Goal: Task Accomplishment & Management: Use online tool/utility

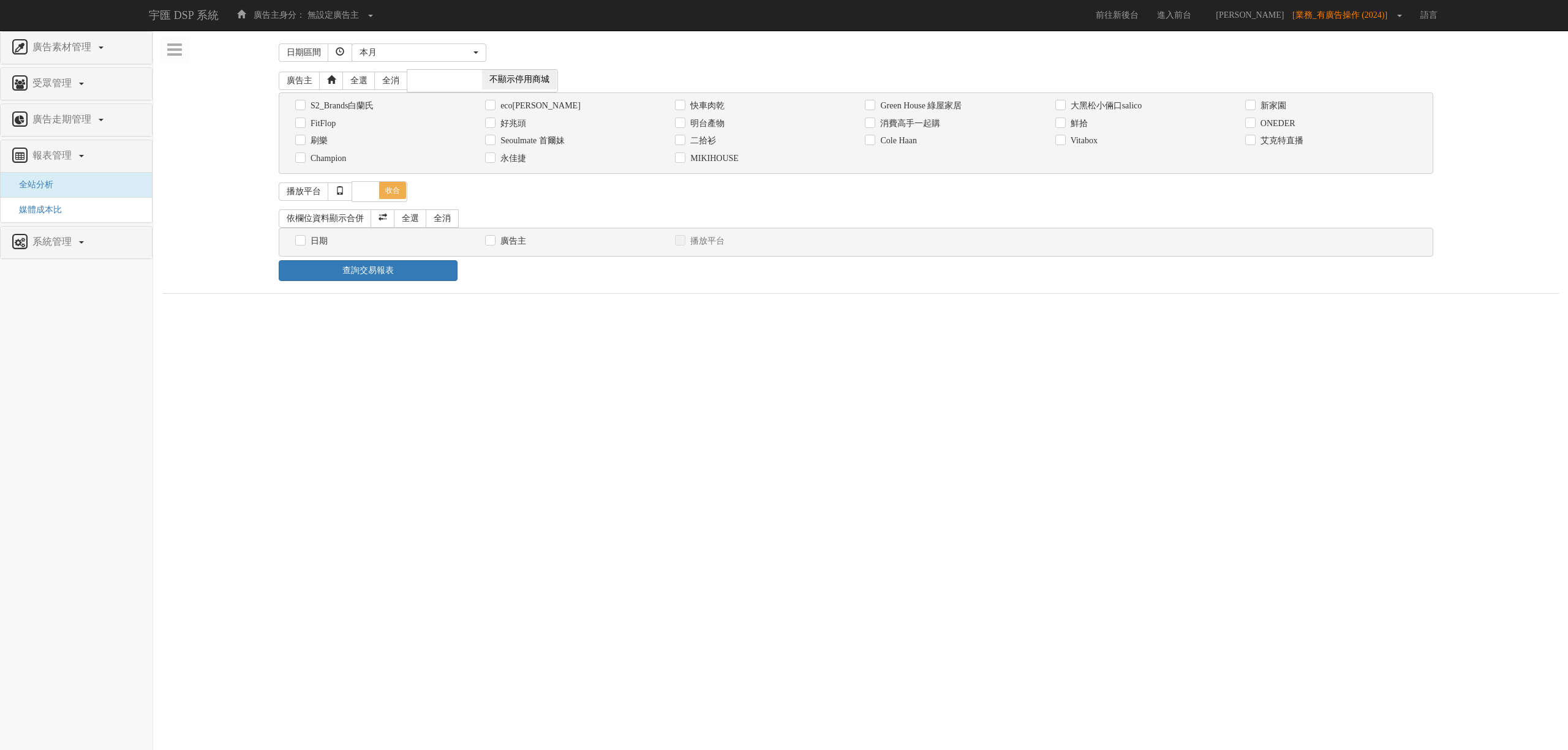
click at [906, 123] on label "消費高手一起購" at bounding box center [908, 123] width 63 height 12
click at [873, 123] on input "消費高手一起購" at bounding box center [869, 124] width 8 height 8
checkbox input "true"
click at [306, 241] on div "日期" at bounding box center [381, 241] width 172 height 13
drag, startPoint x: 322, startPoint y: 242, endPoint x: 331, endPoint y: 250, distance: 12.0
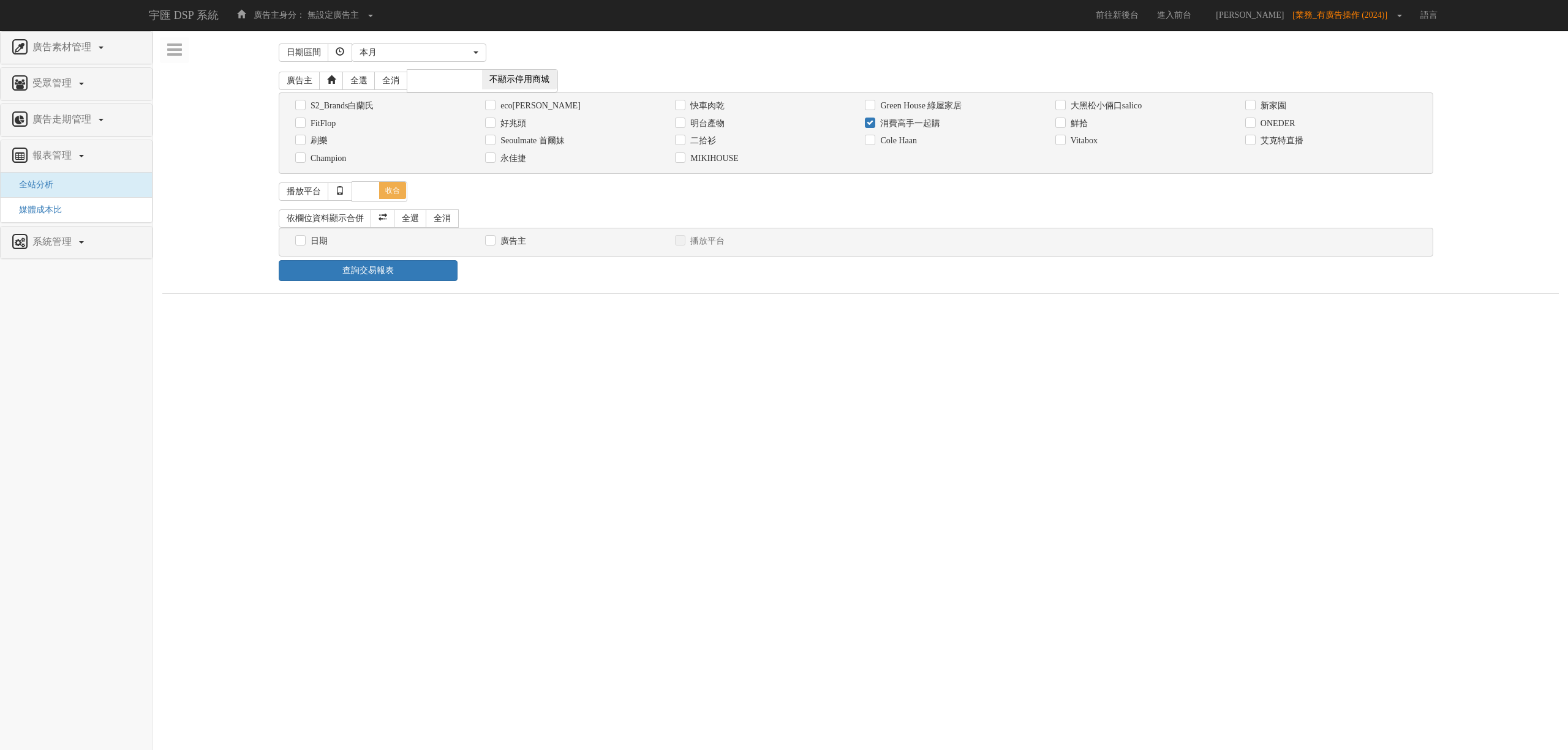
click at [322, 242] on label "日期" at bounding box center [318, 241] width 21 height 12
click at [303, 242] on input "日期" at bounding box center [299, 241] width 8 height 8
checkbox input "true"
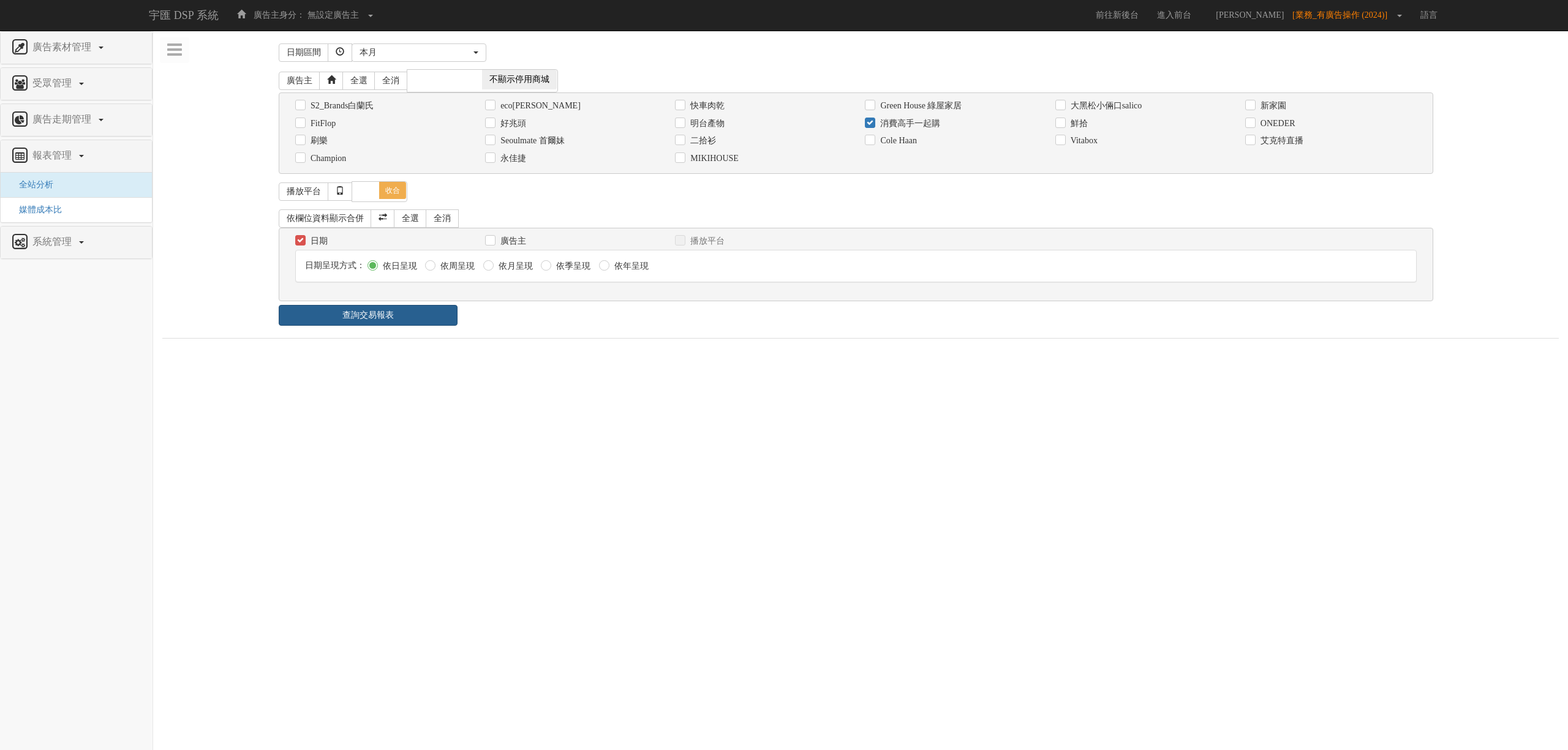
click at [390, 321] on link "查詢交易報表" at bounding box center [368, 315] width 179 height 21
click at [515, 320] on div "查詢交易報表" at bounding box center [860, 315] width 1182 height 21
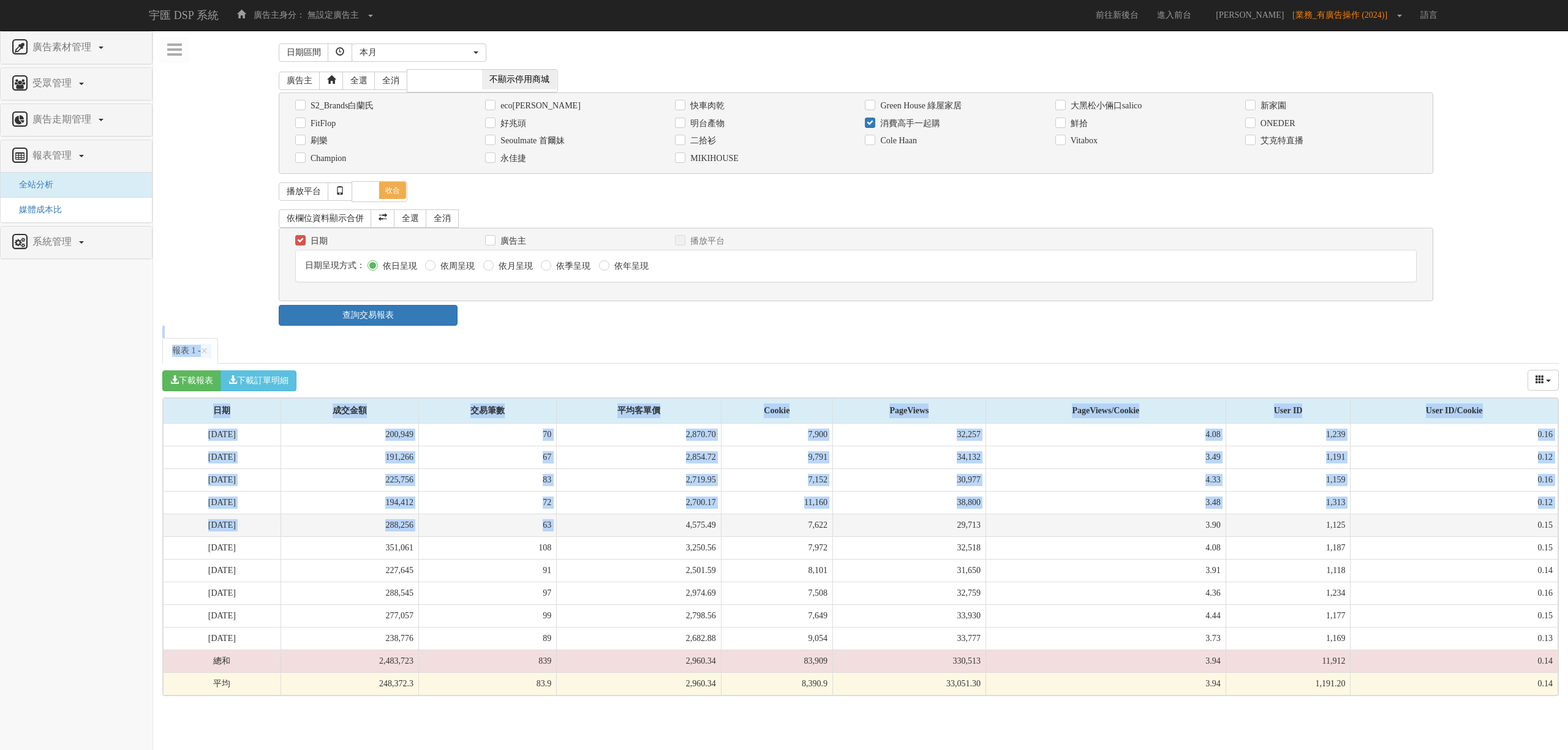
drag, startPoint x: 528, startPoint y: 314, endPoint x: 590, endPoint y: 523, distance: 218.0
click at [590, 523] on div "日期區間 昨天 本周 上週 本月 上月 過去7天 過去14天 過去30天 指定日期 本月 開始日期 [DATE] 結束日期 [DATE] 廣告主 全選 全消 …" at bounding box center [860, 367] width 1396 height 657
click at [590, 523] on td "4,575.49" at bounding box center [639, 525] width 165 height 23
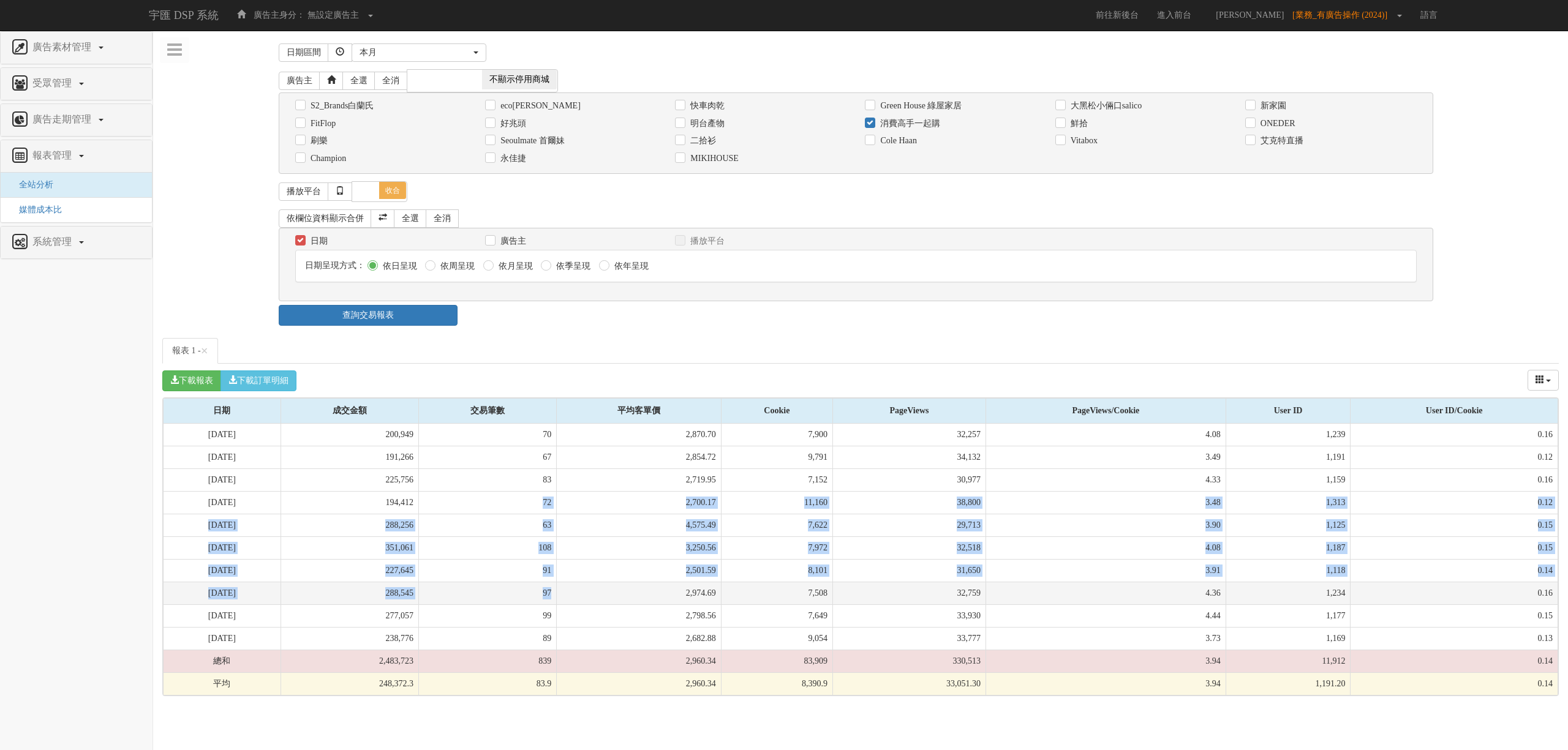
drag, startPoint x: 566, startPoint y: 496, endPoint x: 577, endPoint y: 599, distance: 103.6
click at [577, 599] on tbody "[DATE] 200,949 70 2,870.70 7,900 32,257 4.08 1,239 0.16 [DATE] 191,266 67 2,854…" at bounding box center [860, 559] width 1395 height 272
click at [556, 599] on td "97" at bounding box center [487, 593] width 138 height 23
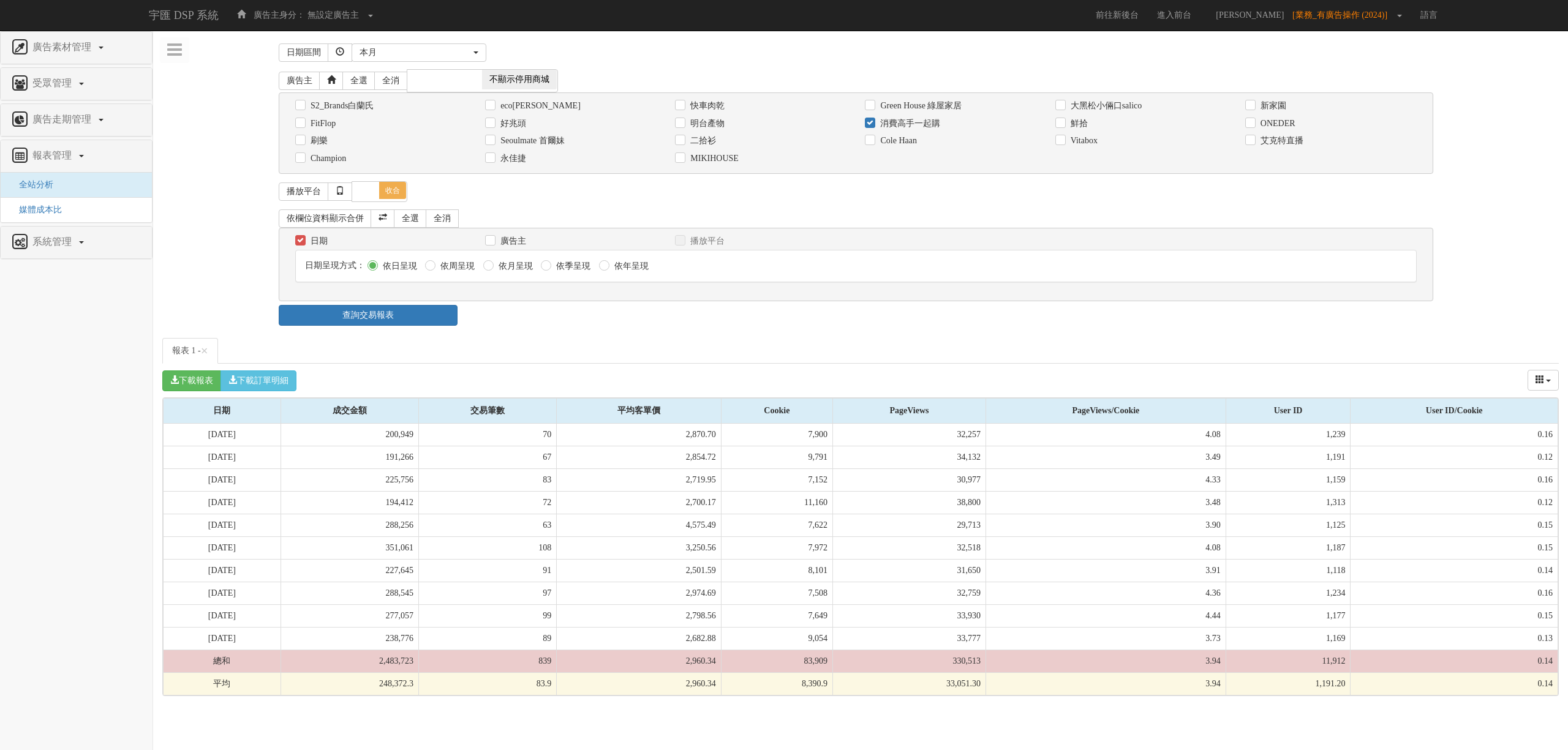
click at [418, 663] on td "2,483,723" at bounding box center [349, 661] width 138 height 23
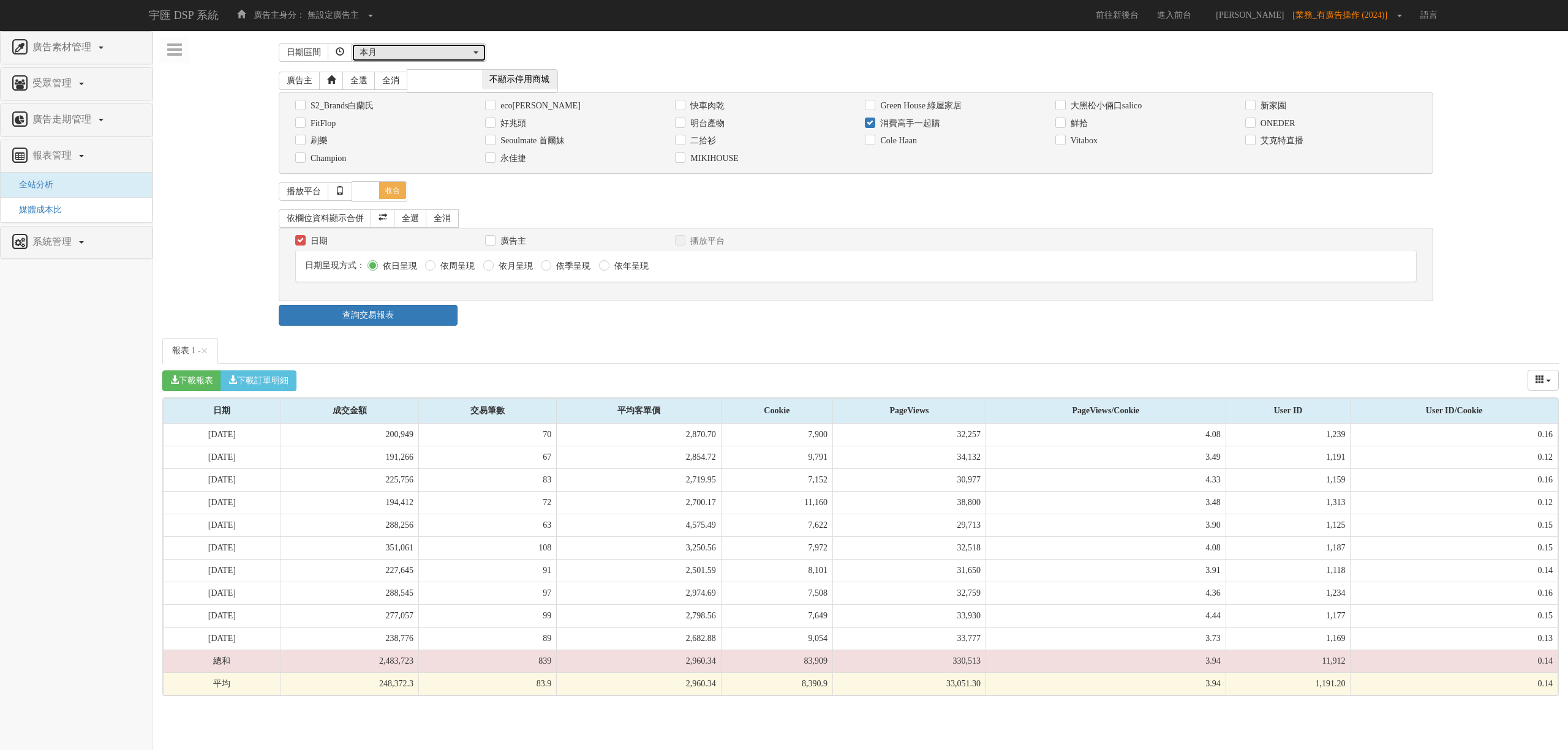
click at [408, 55] on div "本月" at bounding box center [415, 52] width 112 height 12
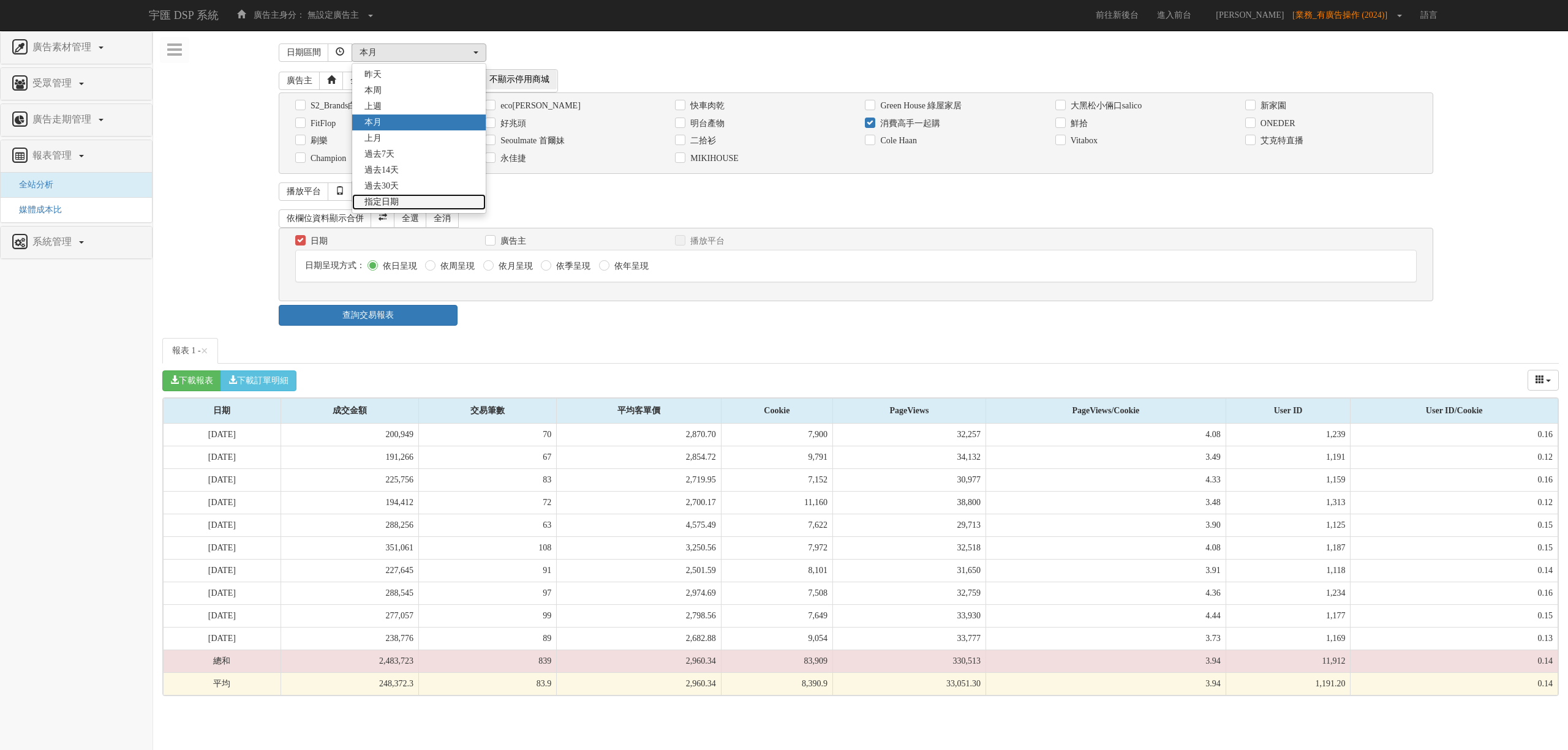
click at [409, 206] on link "指定日期" at bounding box center [419, 202] width 134 height 16
select select "Custom"
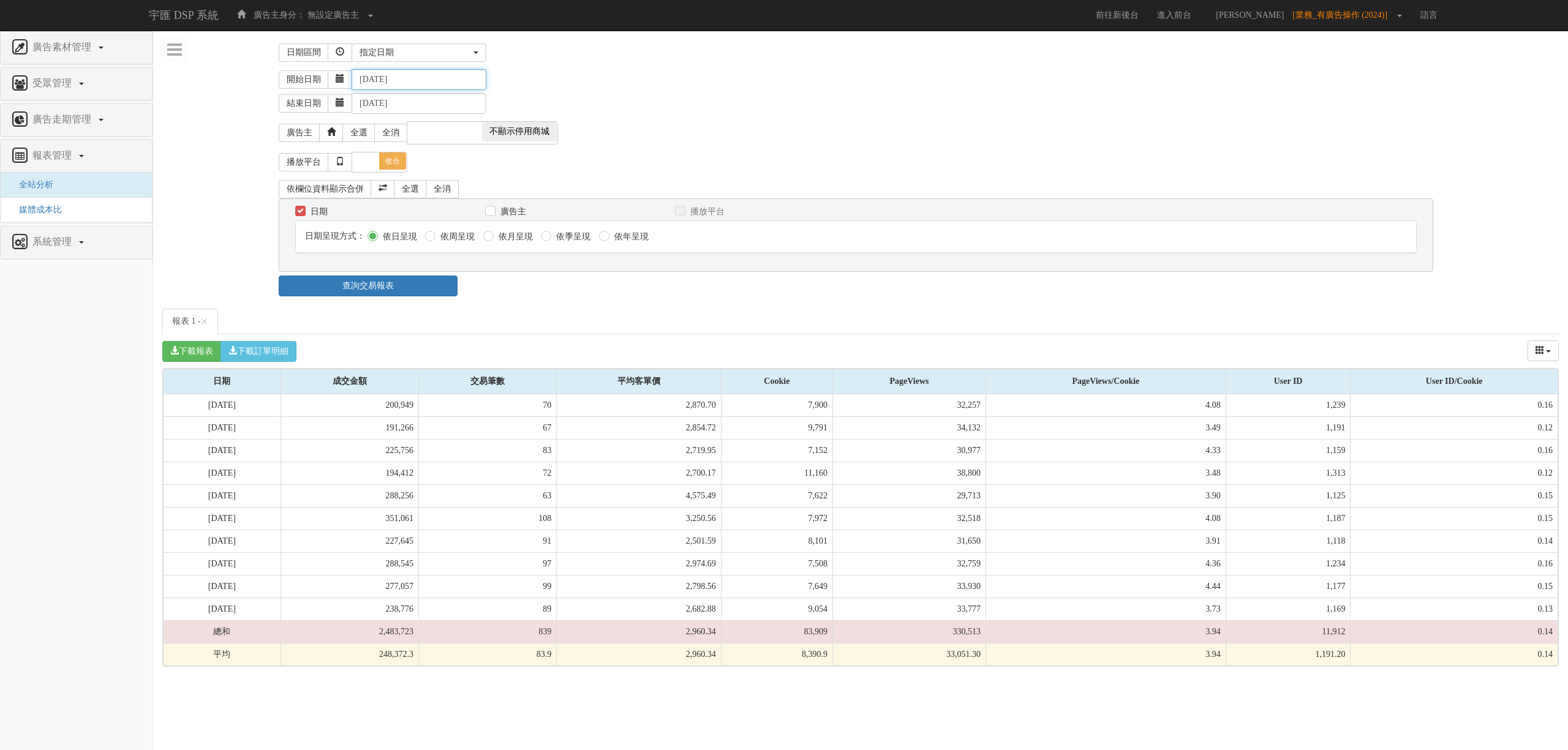
click at [409, 78] on input "[DATE]" at bounding box center [419, 79] width 135 height 21
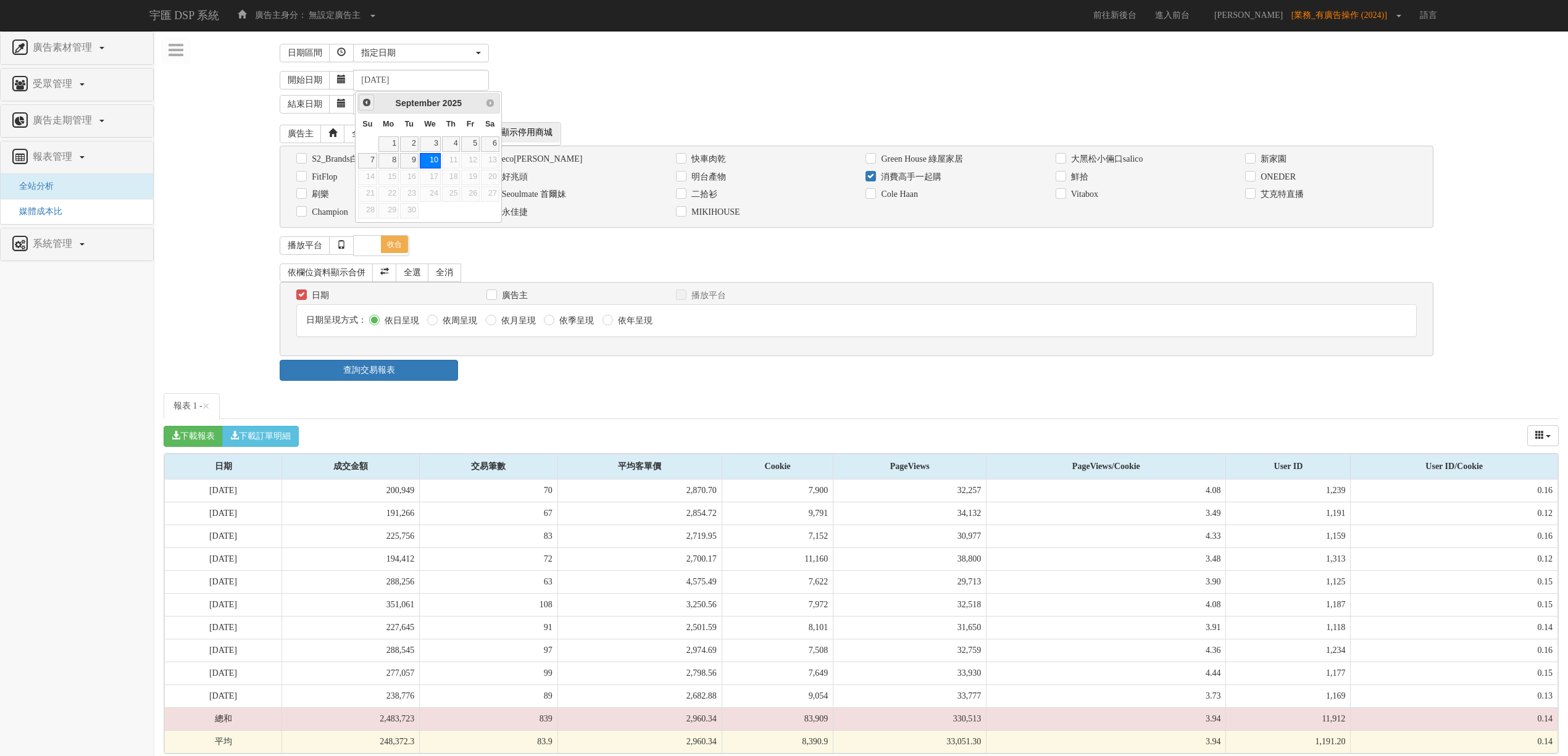
click at [366, 100] on span "Prev" at bounding box center [366, 102] width 10 height 10
click at [473, 144] on link "1" at bounding box center [470, 144] width 18 height 15
type input "[DATE]"
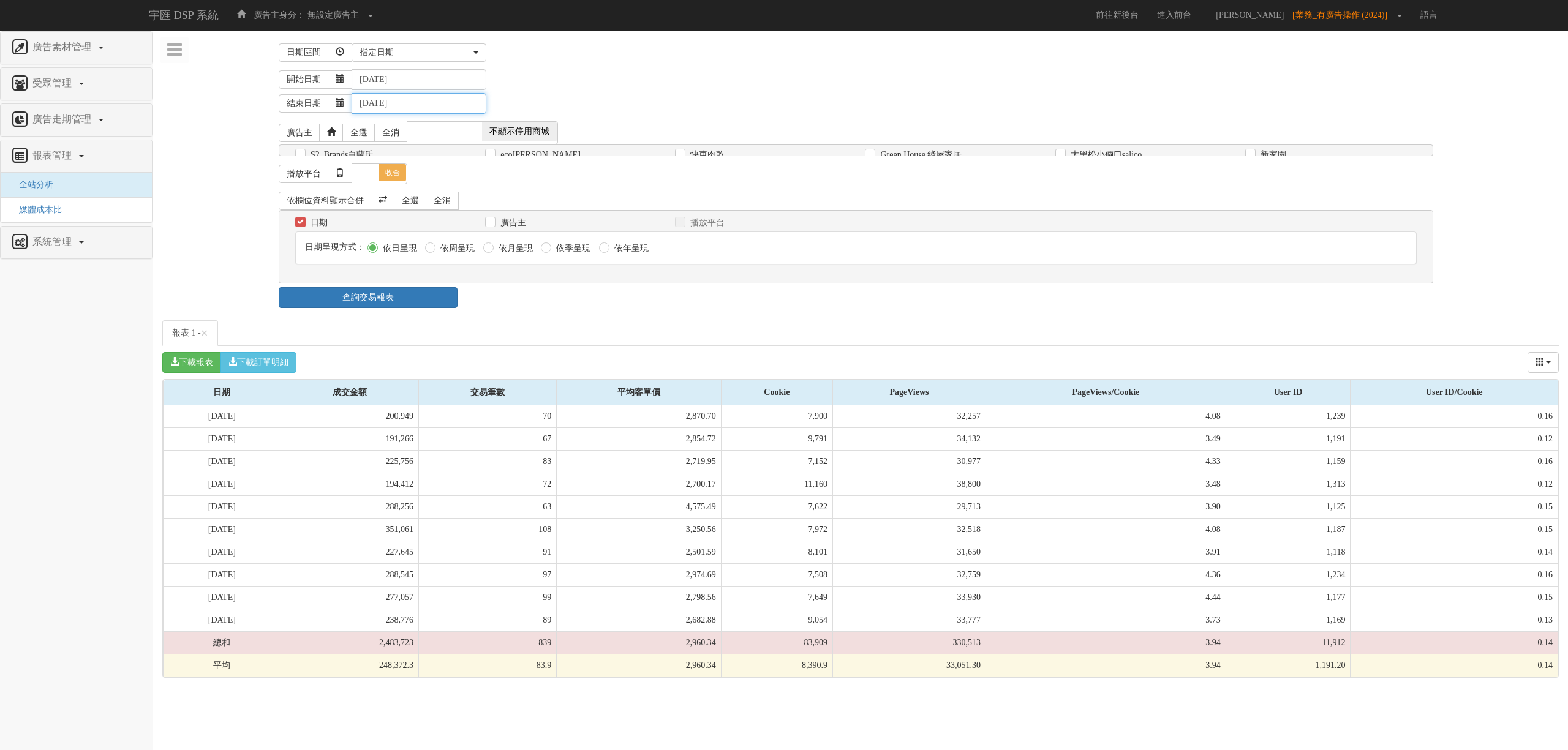
click at [405, 105] on input "[DATE]" at bounding box center [419, 104] width 135 height 21
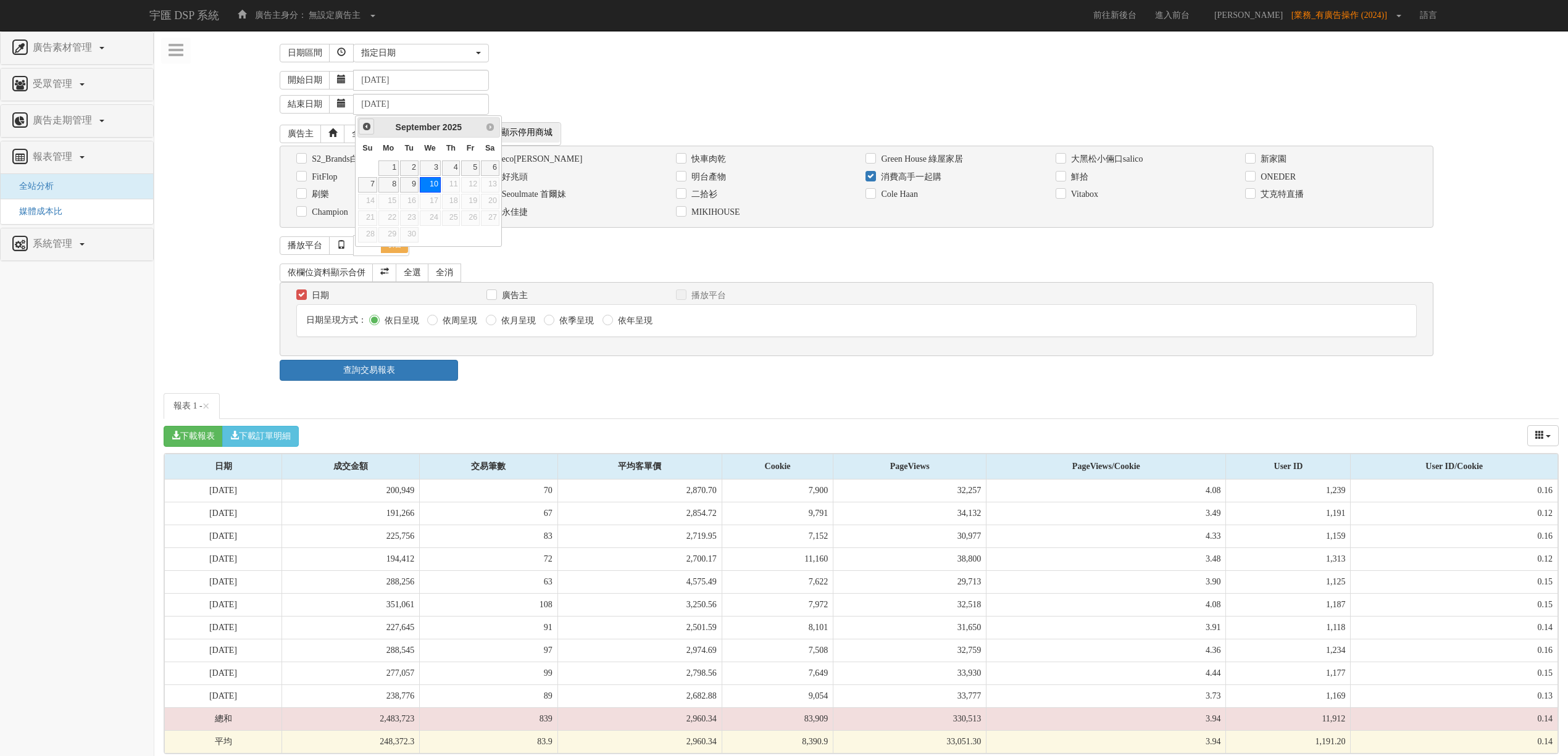
click at [369, 127] on span "Prev" at bounding box center [366, 126] width 10 height 10
click at [363, 257] on link "31" at bounding box center [367, 251] width 18 height 15
type input "[DATE]"
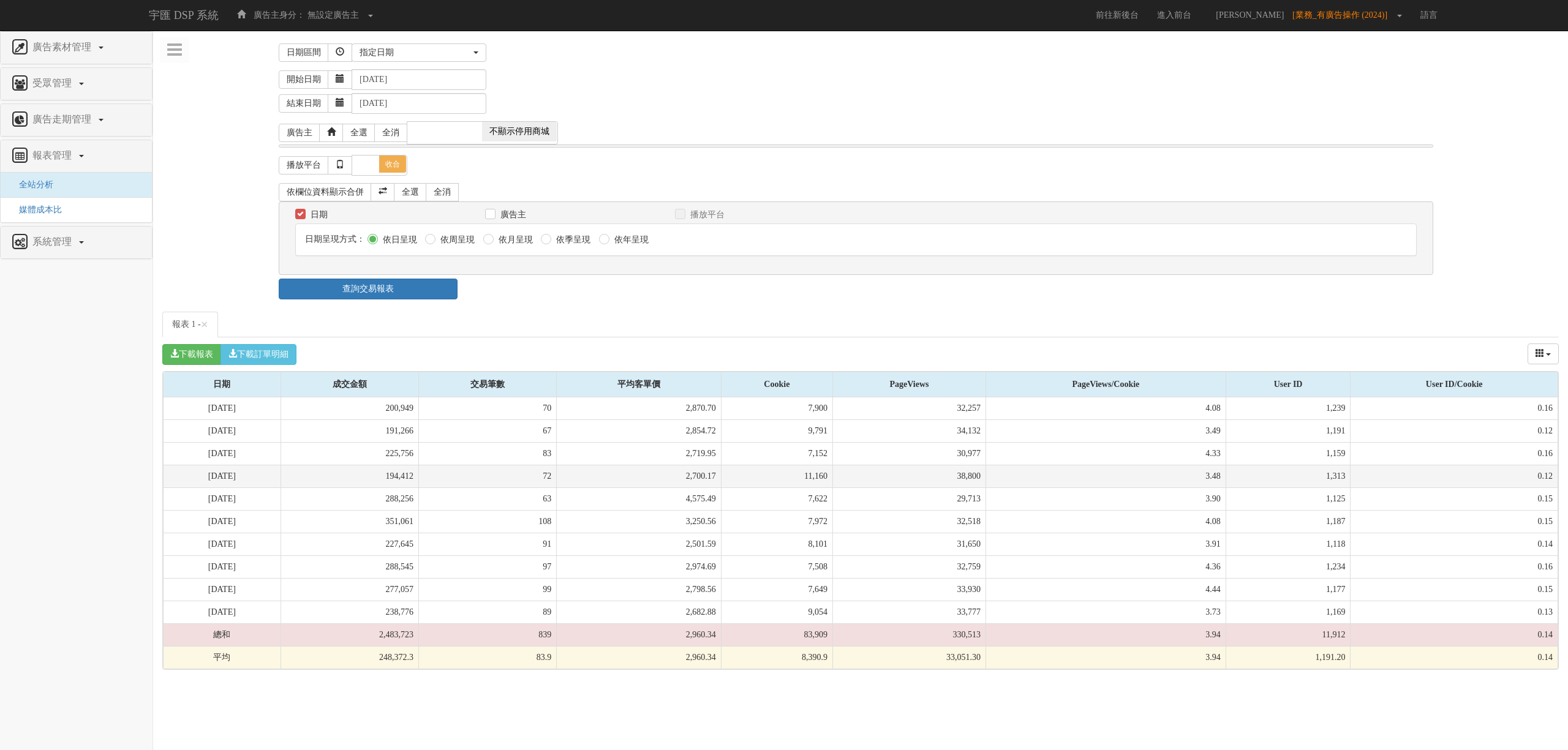
click at [659, 466] on td "2,700.17" at bounding box center [639, 477] width 165 height 23
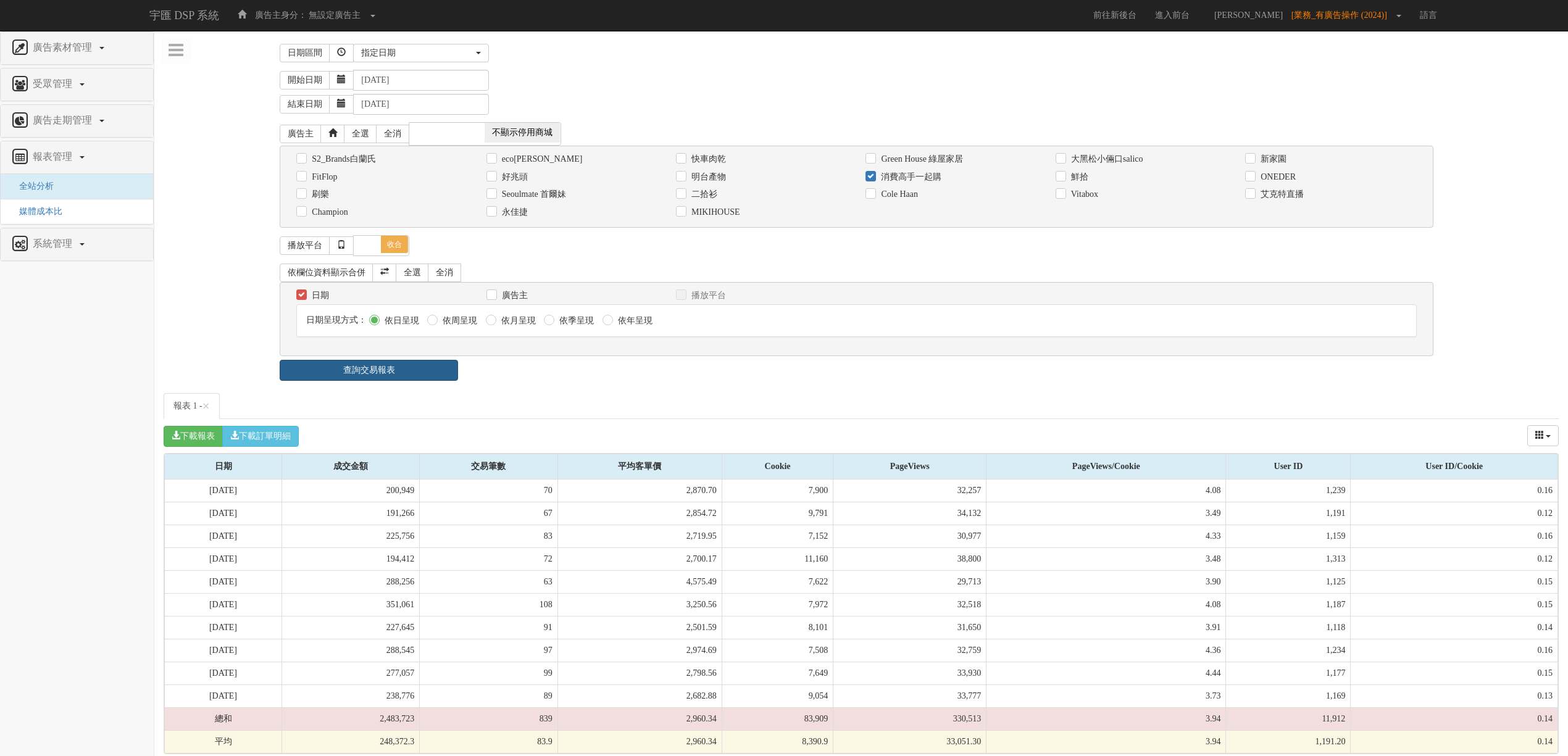
click at [440, 374] on link "查詢交易報表" at bounding box center [368, 370] width 178 height 21
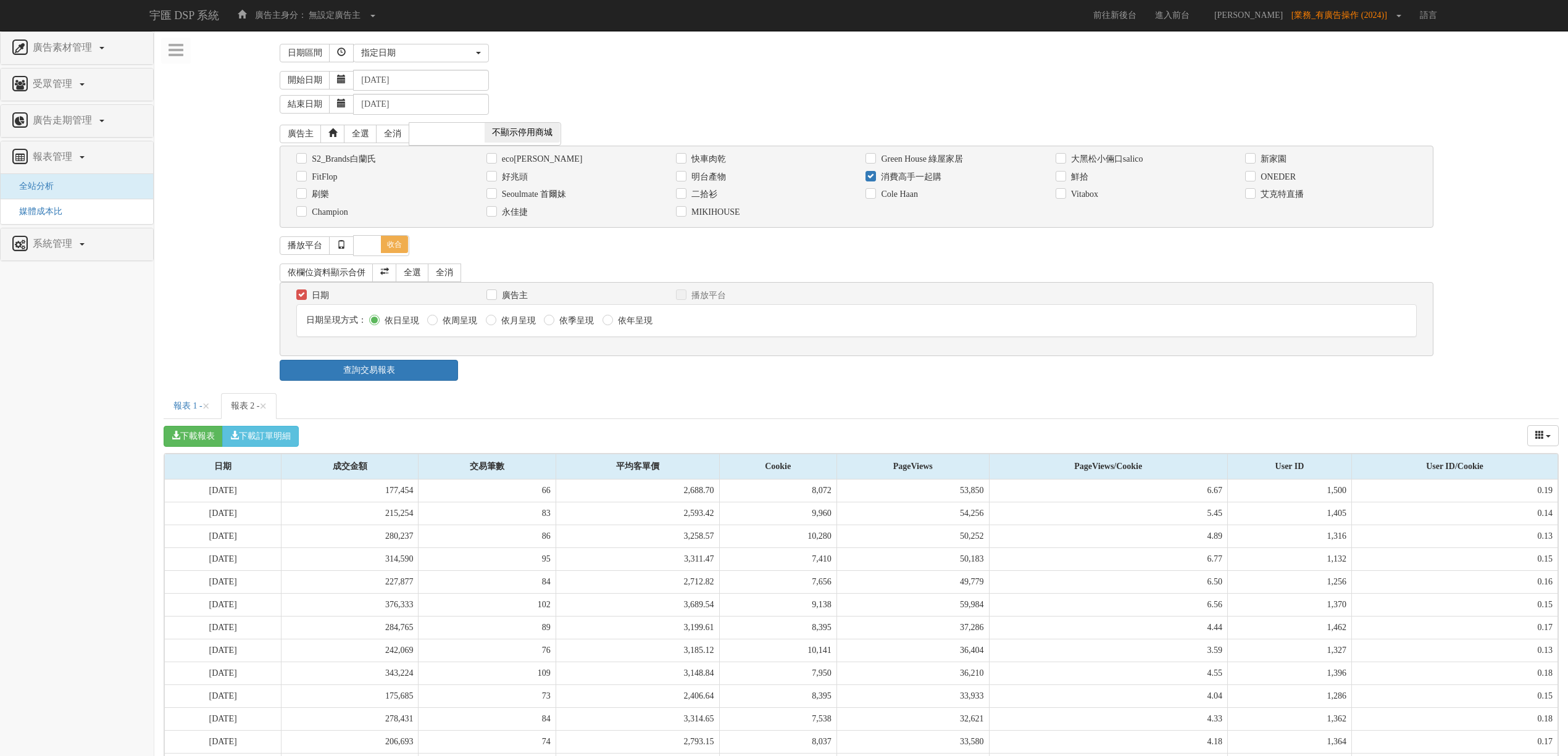
click at [562, 400] on ul "報表 1 - × 報表 2 - ×" at bounding box center [861, 406] width 1396 height 26
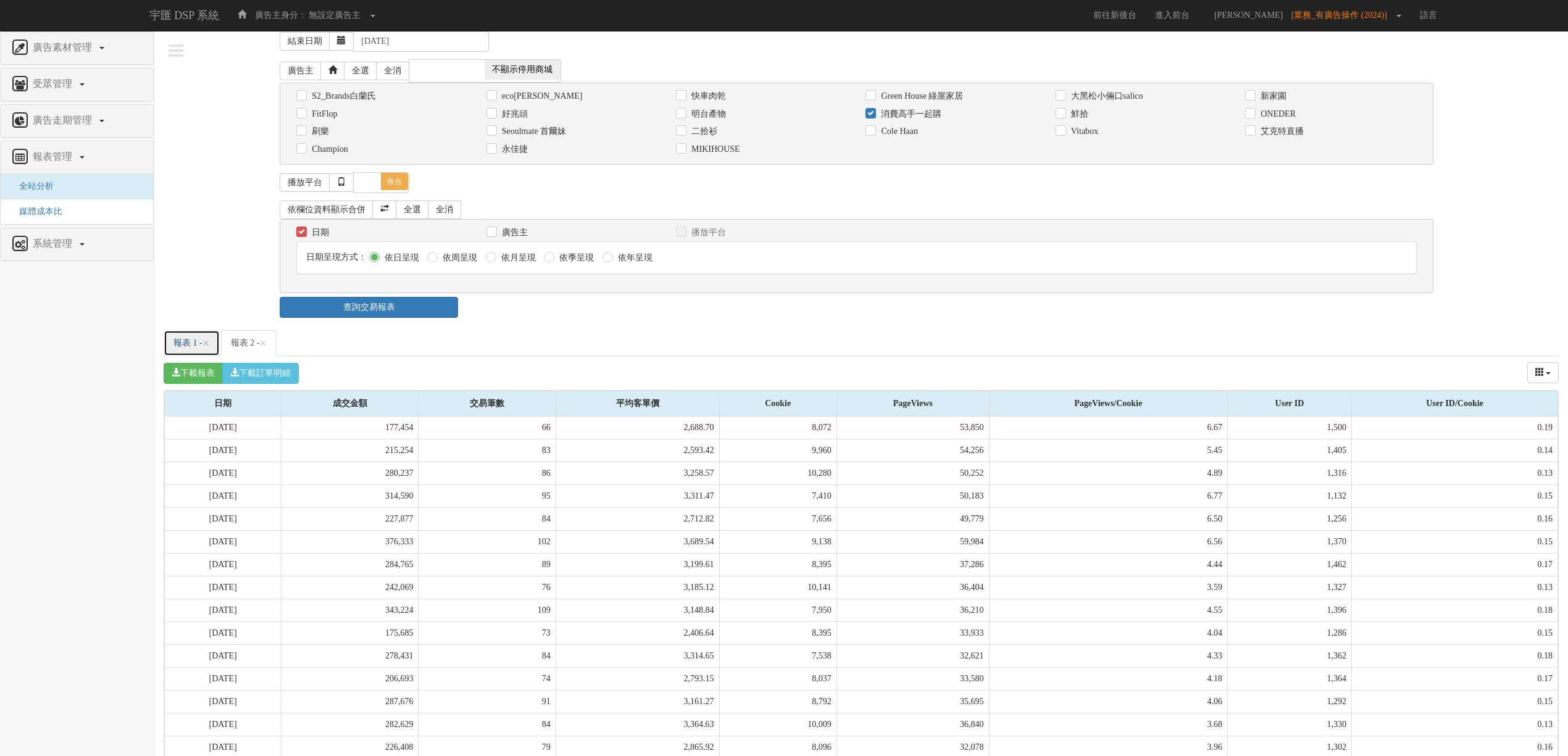
click at [186, 344] on link "報表 1 - ×" at bounding box center [192, 343] width 56 height 26
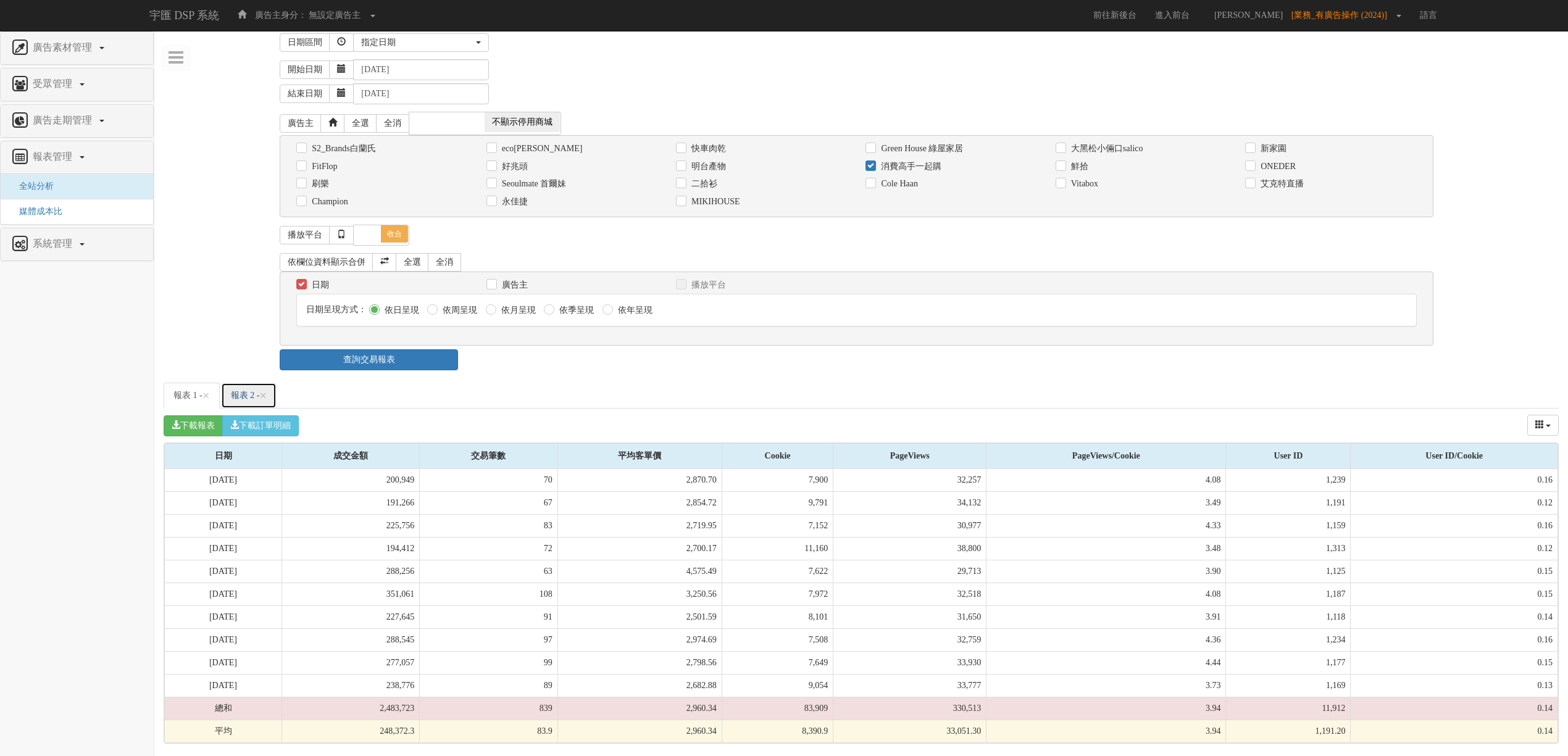
click at [255, 391] on link "報表 2 - ×" at bounding box center [249, 395] width 56 height 26
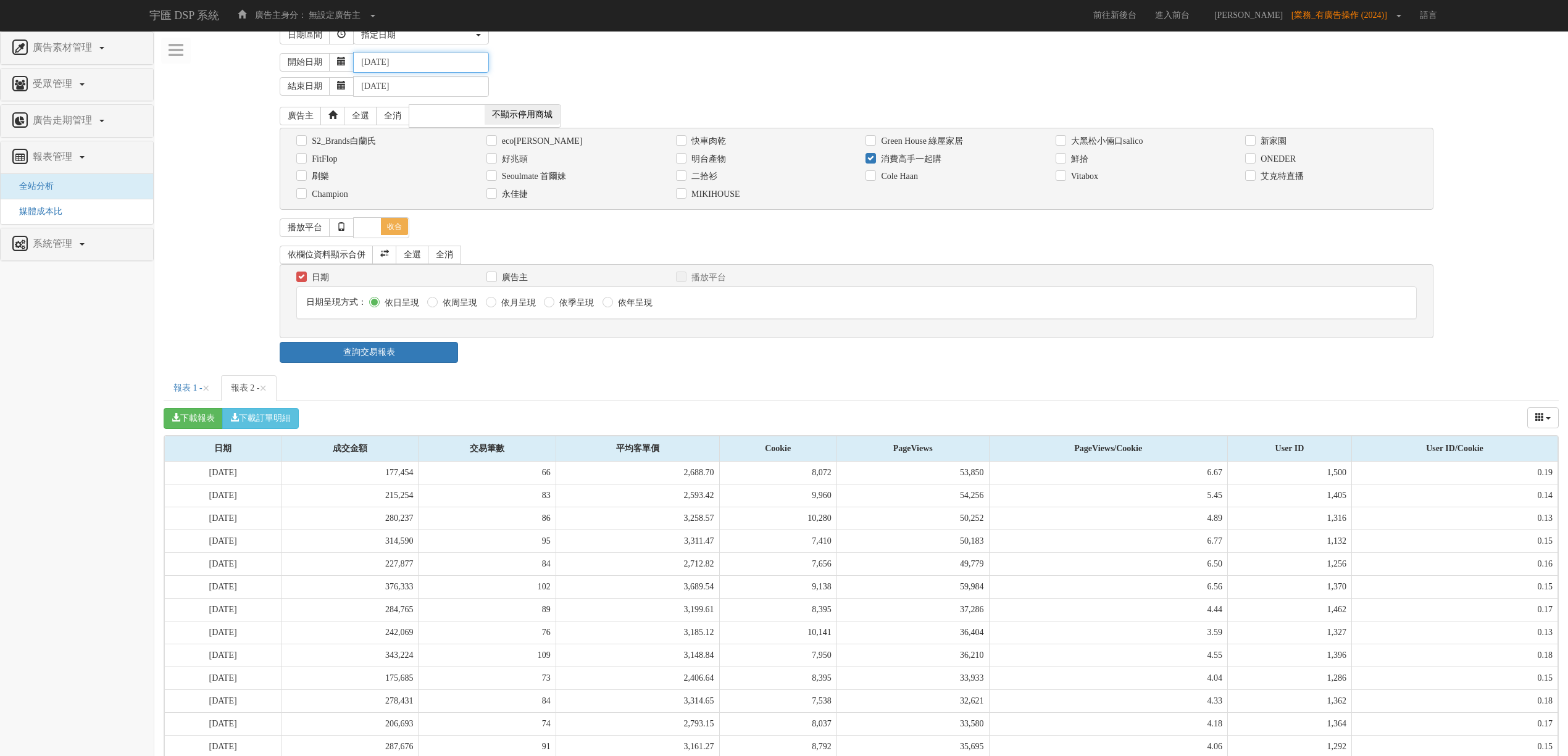
click at [415, 63] on input "[DATE]" at bounding box center [421, 62] width 136 height 21
click at [364, 85] on span "Prev" at bounding box center [366, 85] width 10 height 10
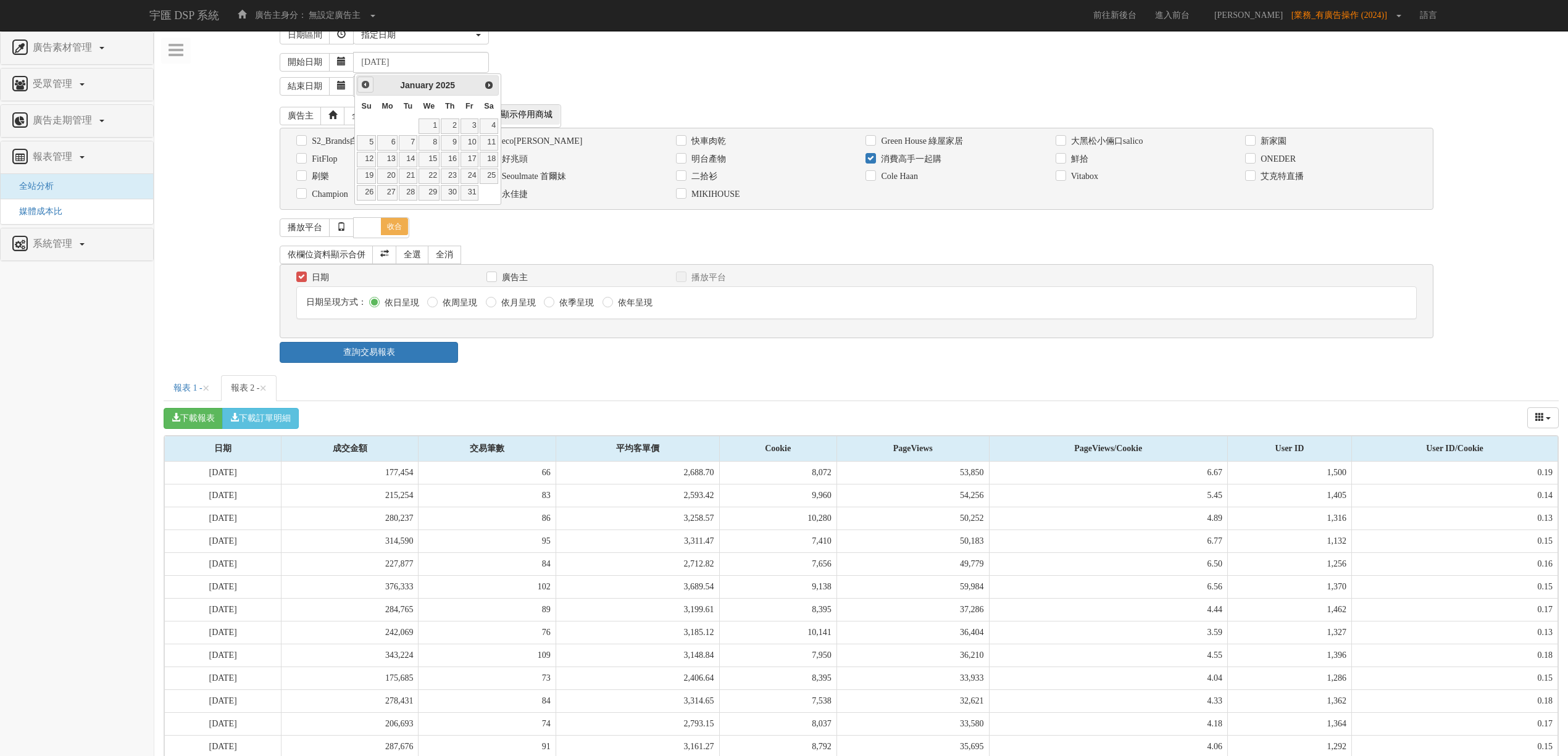
click at [364, 85] on span "Prev" at bounding box center [366, 85] width 10 height 10
click at [366, 88] on span "Prev" at bounding box center [366, 85] width 10 height 10
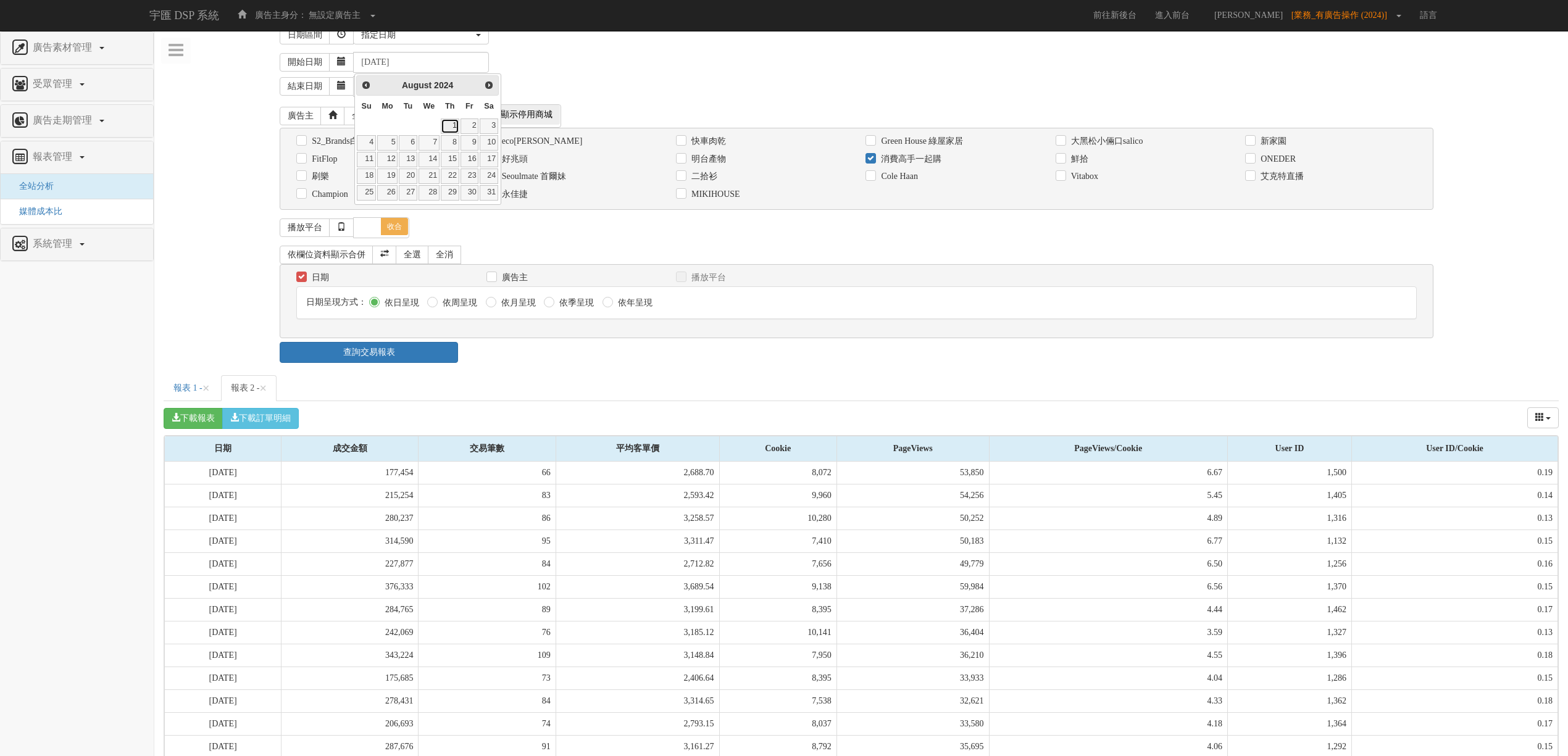
click at [450, 125] on link "1" at bounding box center [449, 125] width 18 height 15
type input "[DATE]"
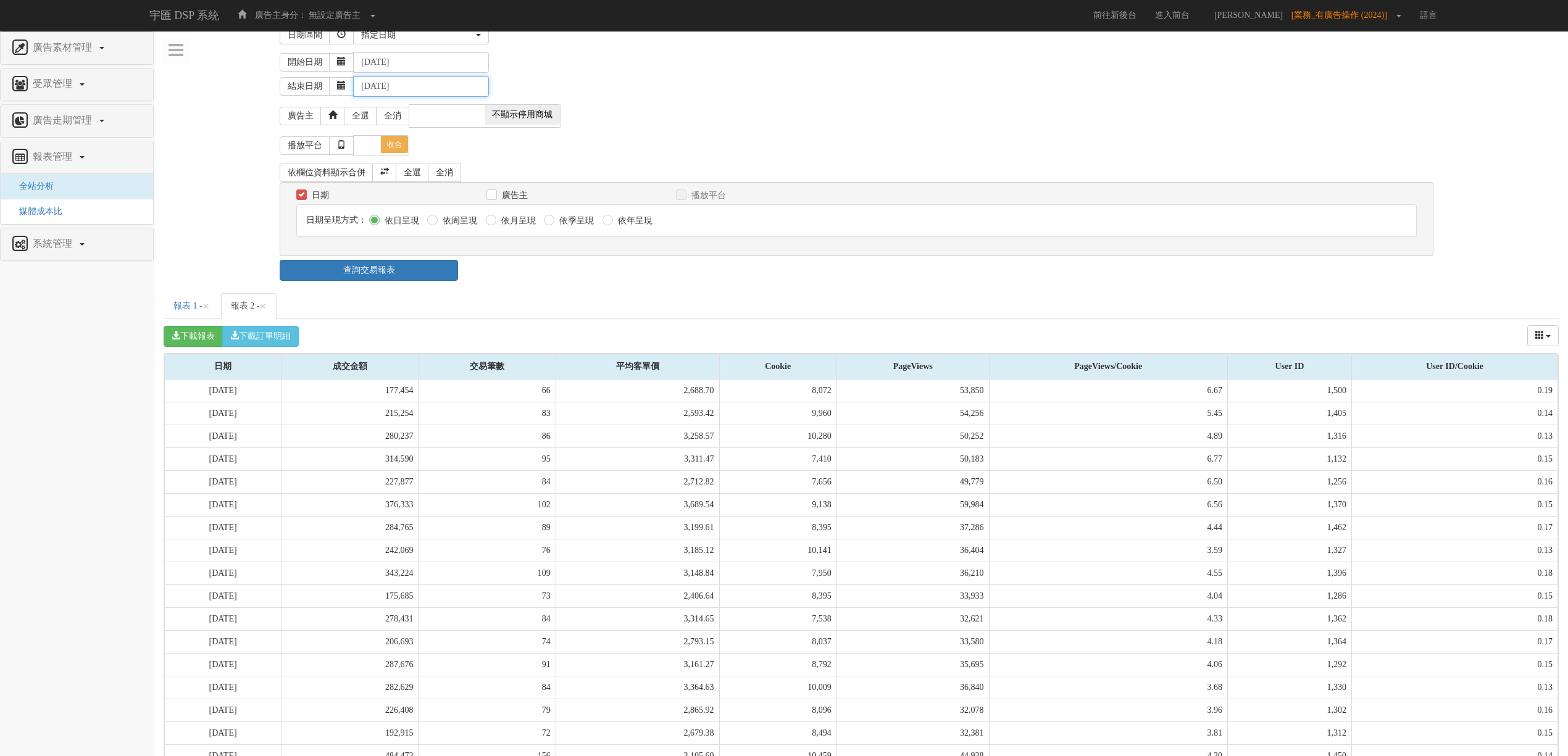
click at [404, 89] on input "[DATE]" at bounding box center [421, 86] width 136 height 21
click at [366, 112] on span "Prev" at bounding box center [366, 109] width 10 height 10
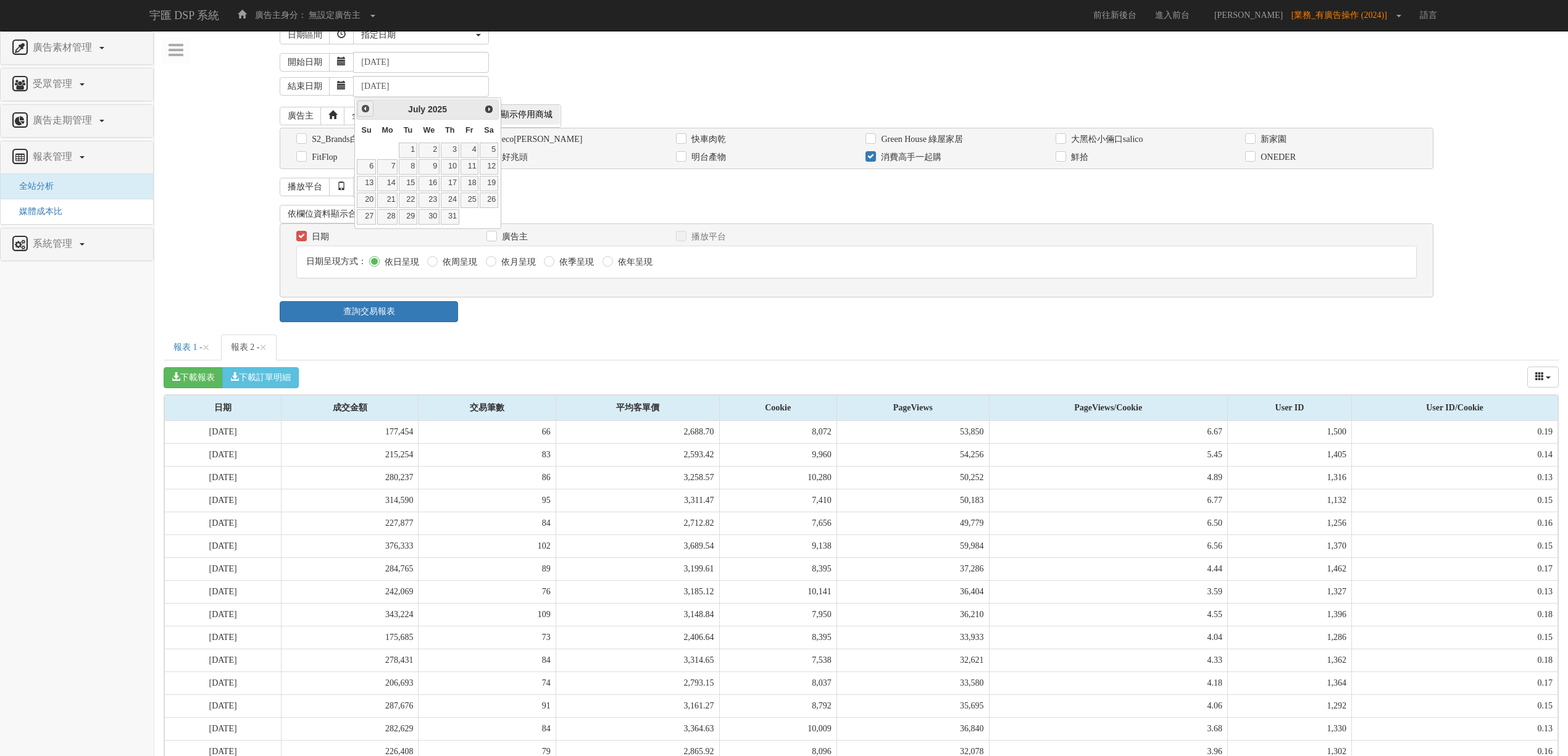
click at [366, 112] on span "Prev" at bounding box center [366, 109] width 10 height 10
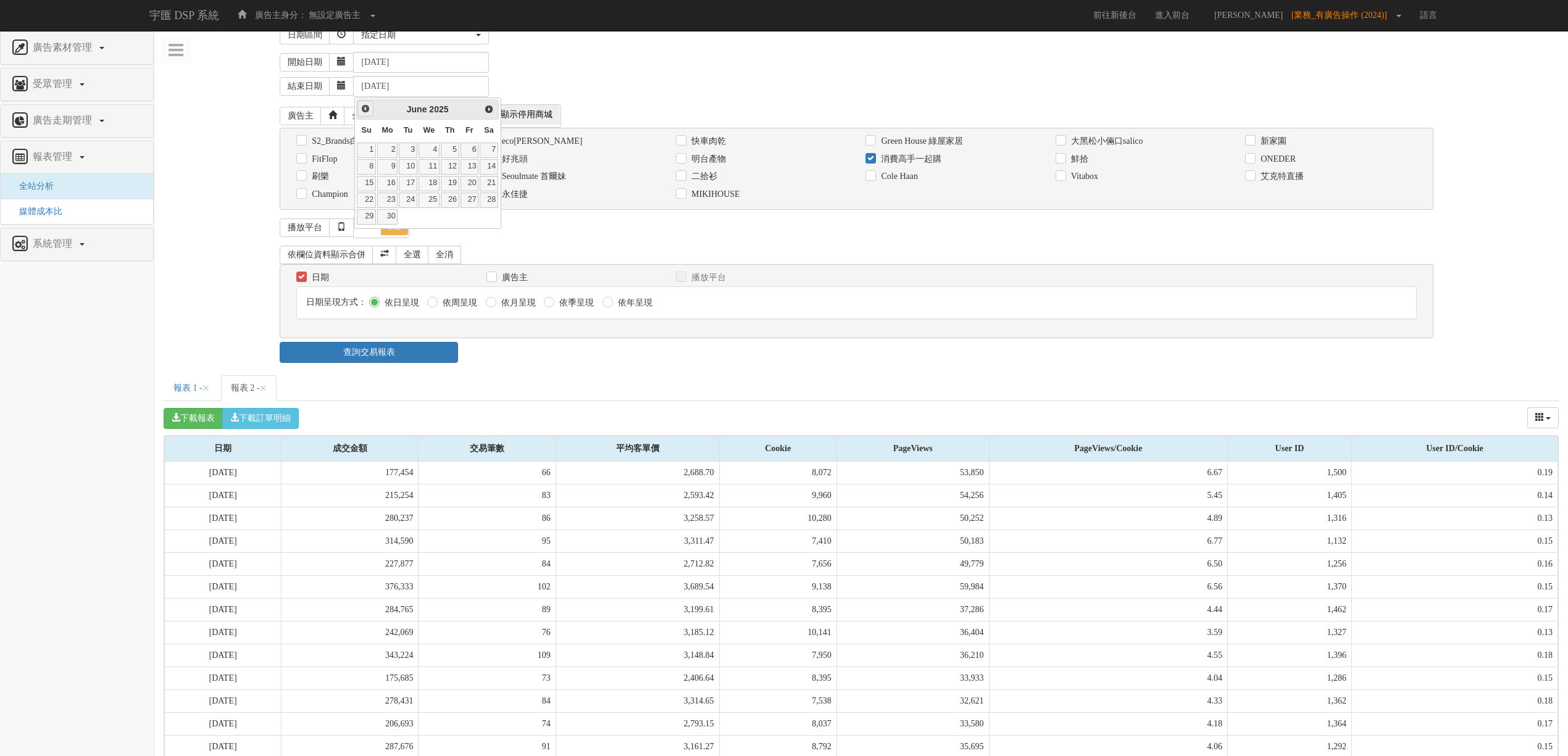
click at [366, 112] on span "Prev" at bounding box center [366, 109] width 10 height 10
click at [410, 222] on link "31" at bounding box center [408, 216] width 18 height 15
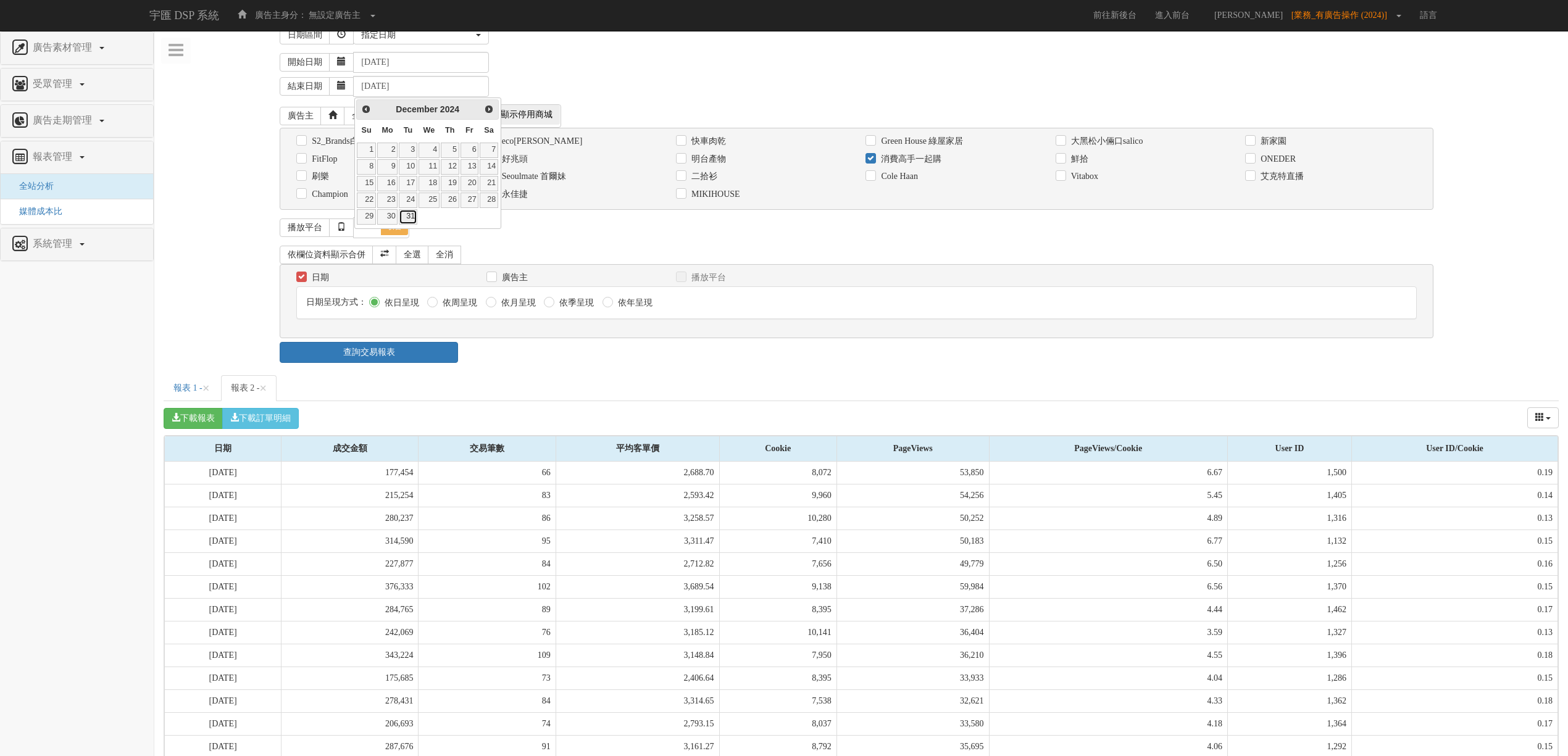
type input "[DATE]"
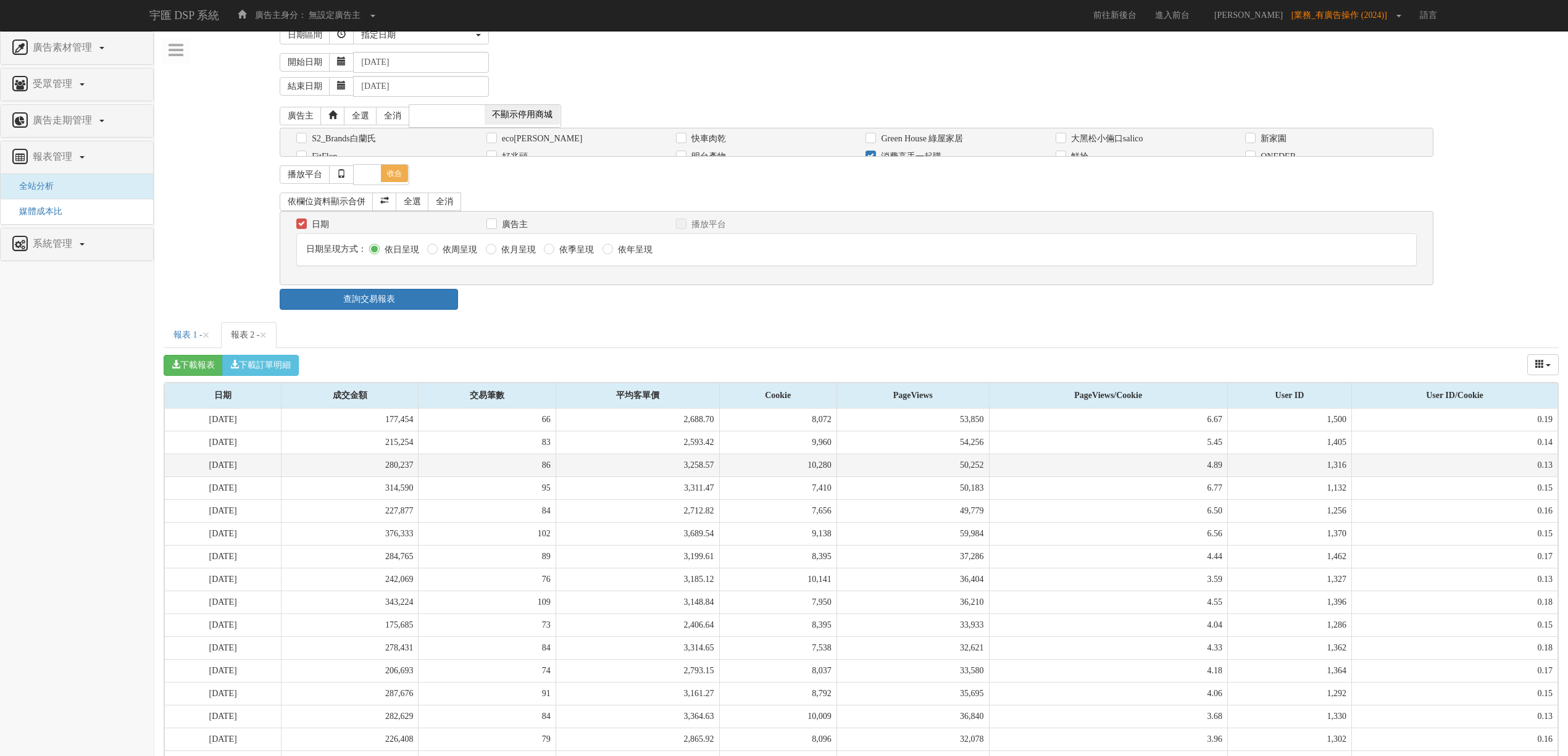
click at [478, 454] on td "86" at bounding box center [487, 465] width 137 height 23
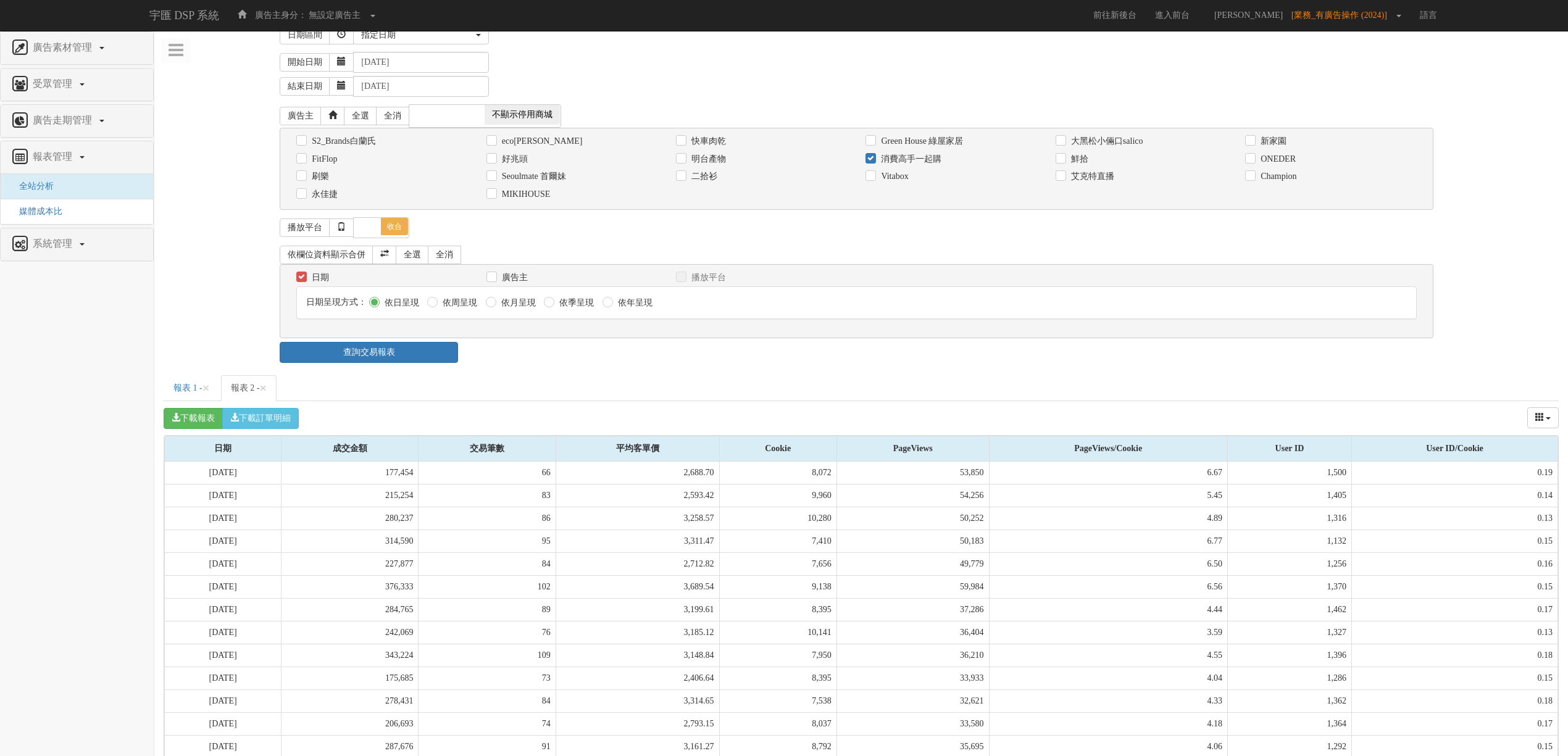
click at [520, 307] on label "依月呈現" at bounding box center [517, 303] width 38 height 12
click at [494, 307] on input "依月呈現" at bounding box center [490, 303] width 8 height 8
radio input "true"
click at [406, 359] on link "查詢交易報表" at bounding box center [368, 352] width 178 height 21
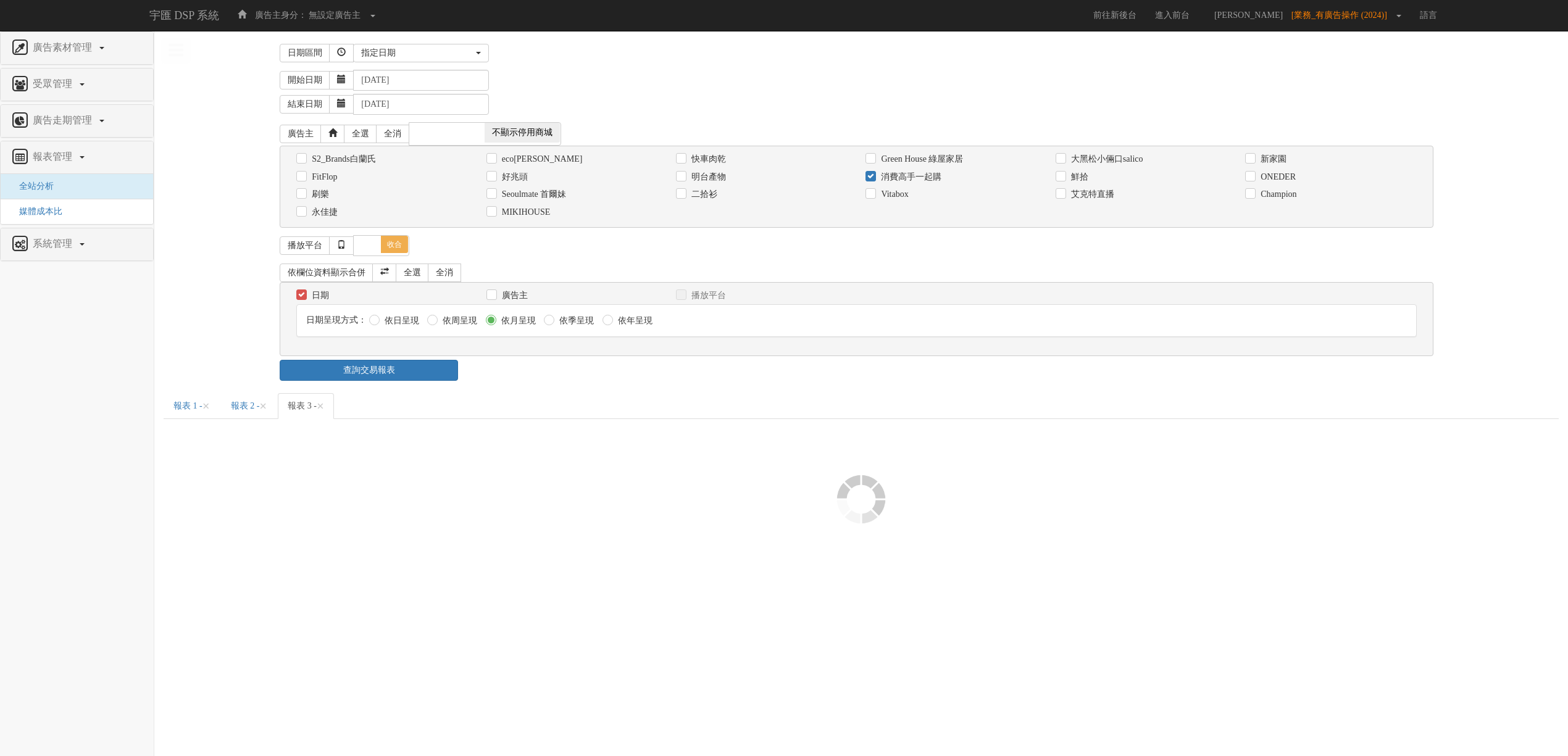
scroll to position [0, 0]
click at [404, 77] on input "[DATE]" at bounding box center [422, 80] width 136 height 21
click at [497, 102] on div "Prev Next [DATE]" at bounding box center [429, 104] width 142 height 21
click at [492, 101] on span "Next" at bounding box center [491, 102] width 10 height 10
click at [369, 141] on link "1" at bounding box center [367, 144] width 18 height 15
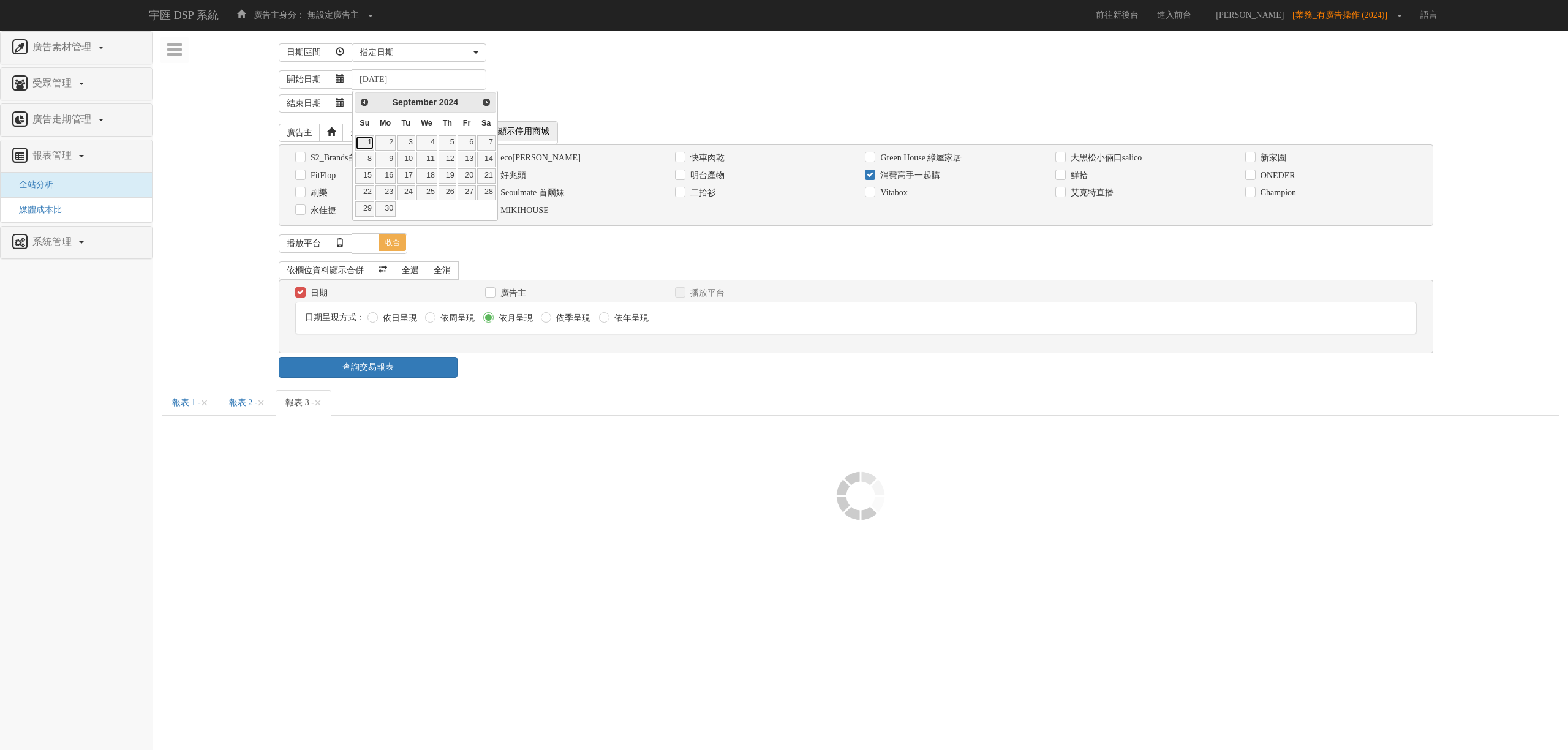
type input "[DATE]"
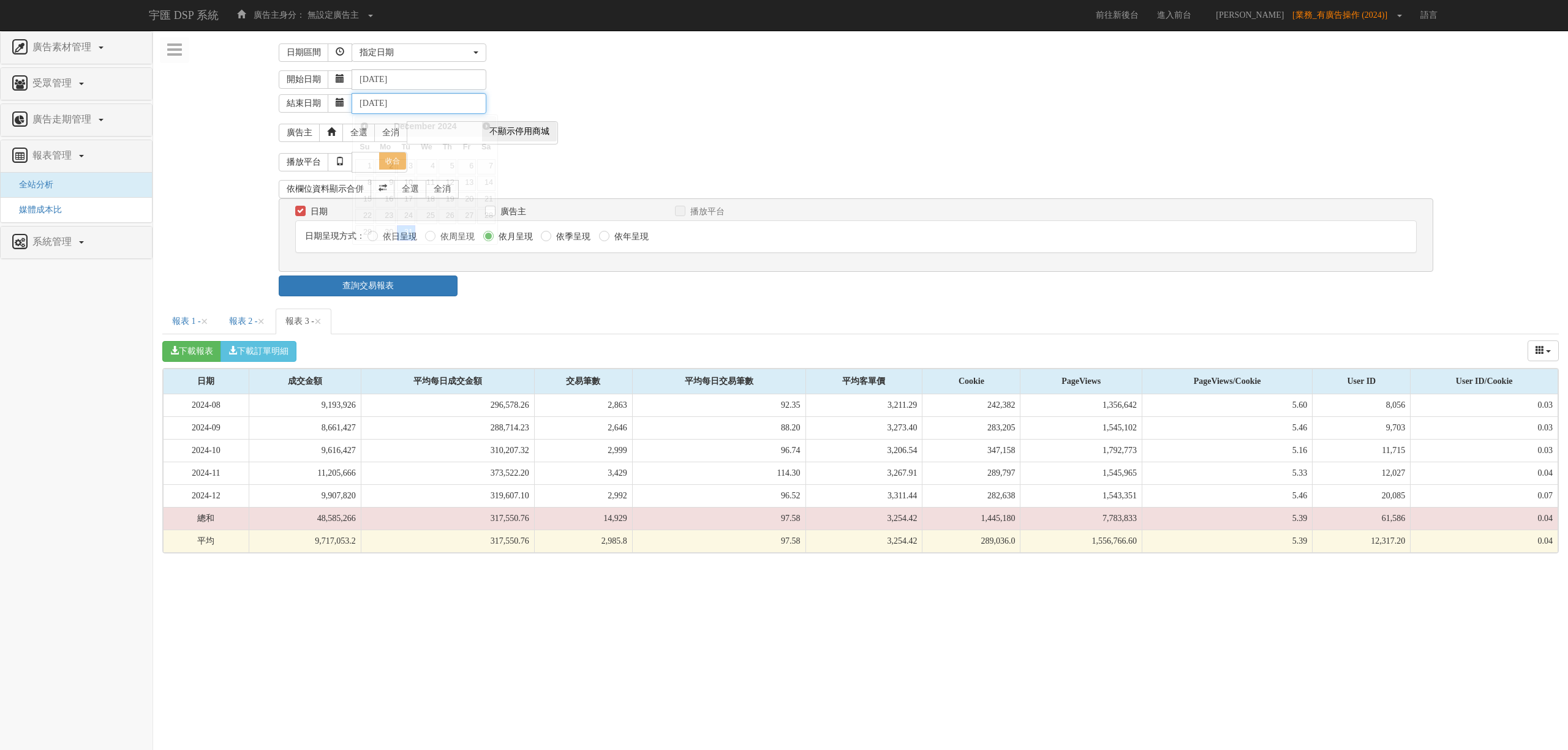
click at [398, 99] on input "[DATE]" at bounding box center [419, 104] width 135 height 21
click at [365, 126] on span "Prev" at bounding box center [363, 125] width 10 height 10
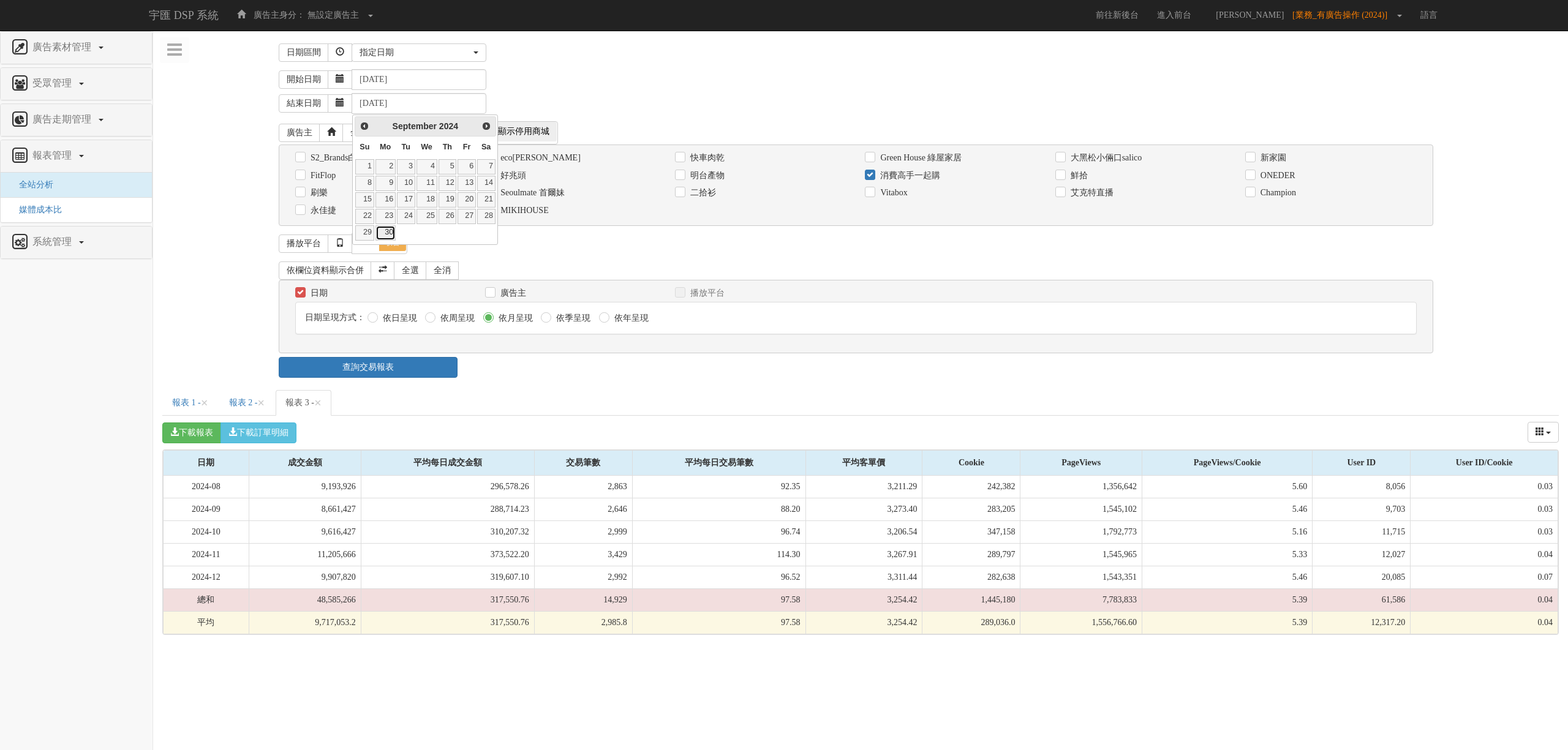
click at [388, 235] on link "30" at bounding box center [386, 233] width 21 height 15
type input "[DATE]"
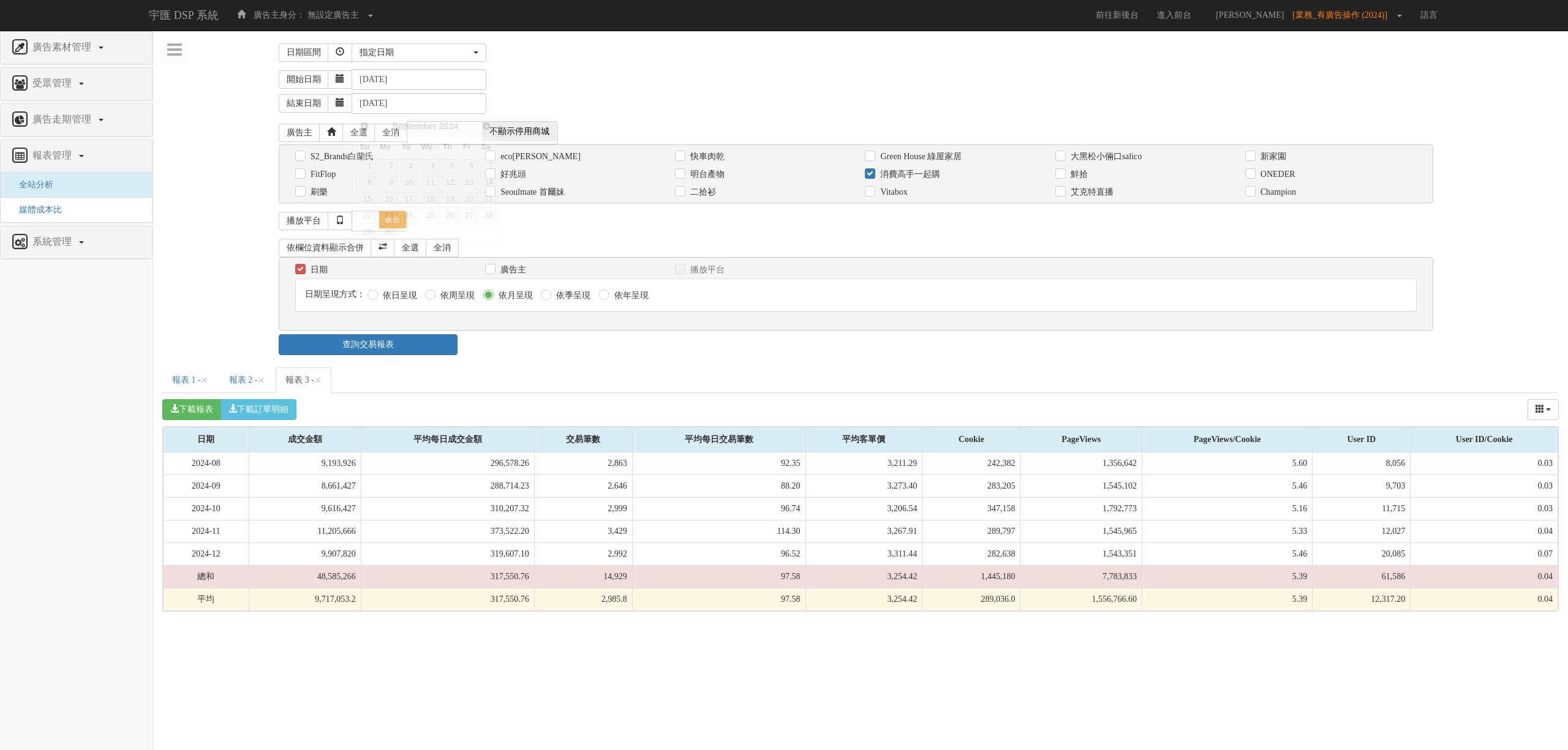
click at [601, 398] on div "下載報表 下載訂單明細 成交金額 平均每日成交金額 交易筆數 平均每日交易筆數 平均客單價 Cookie PageViews PageViews/Cookie…" at bounding box center [860, 502] width 1396 height 219
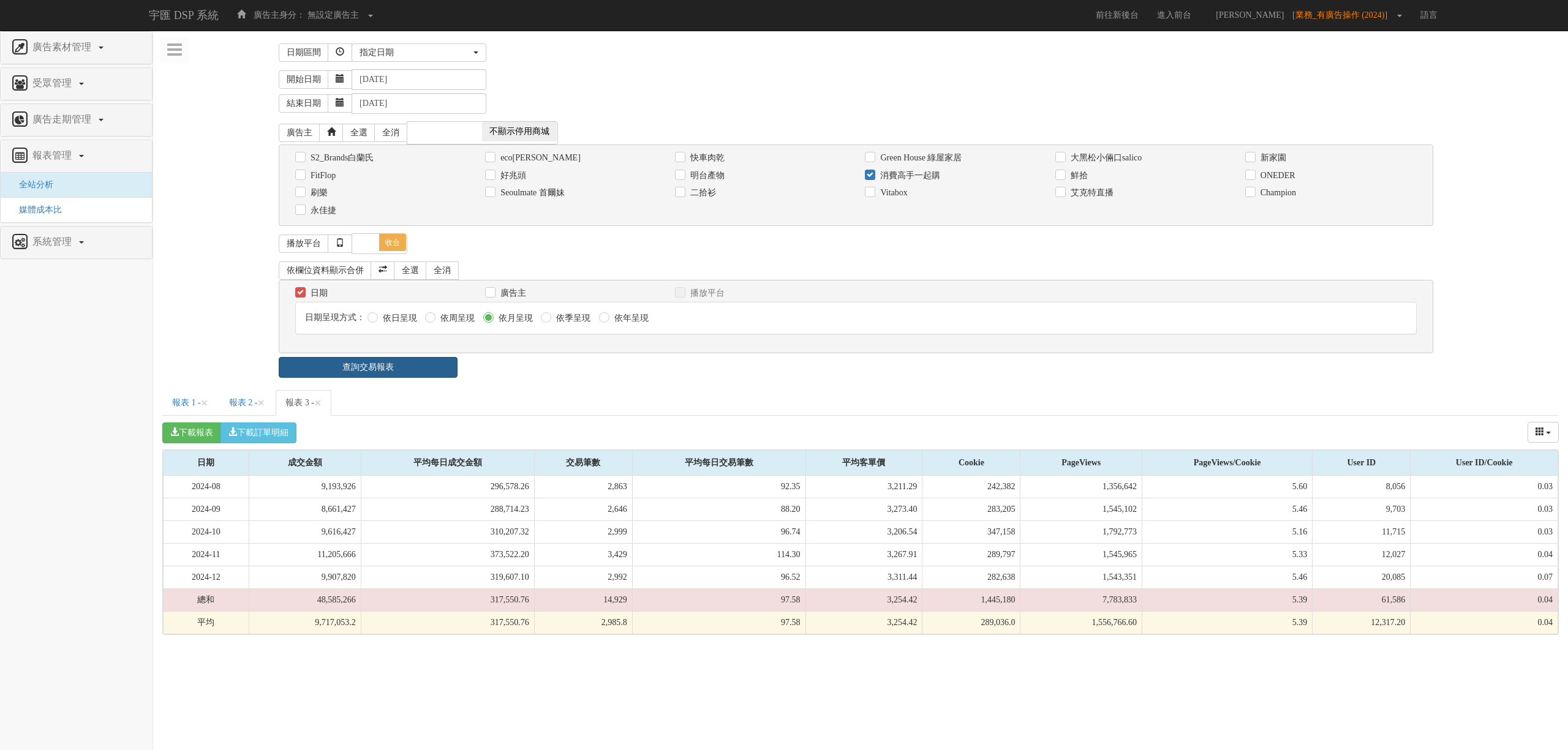
click at [436, 368] on link "查詢交易報表" at bounding box center [368, 367] width 179 height 21
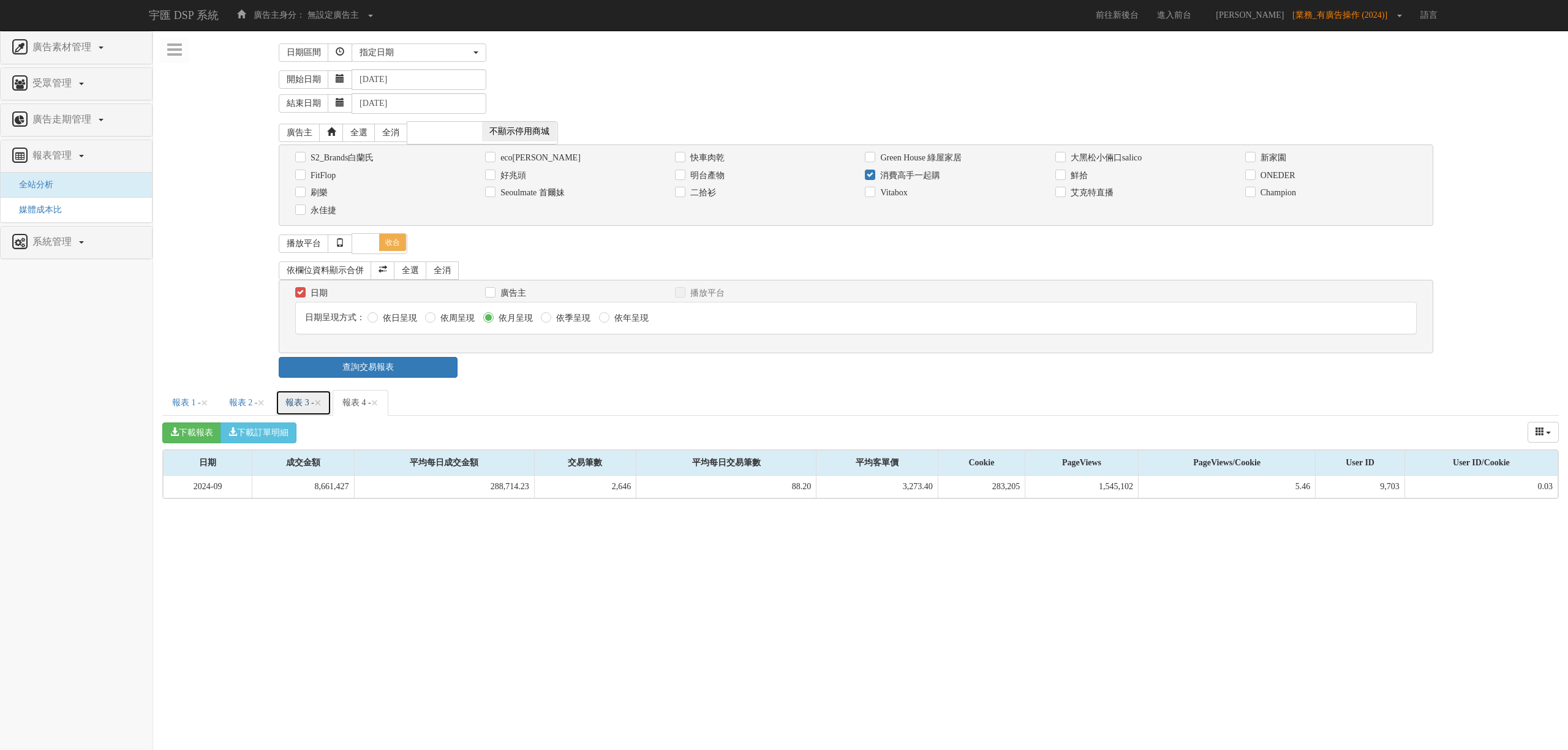
click at [311, 402] on link "報表 3 - ×" at bounding box center [303, 403] width 55 height 25
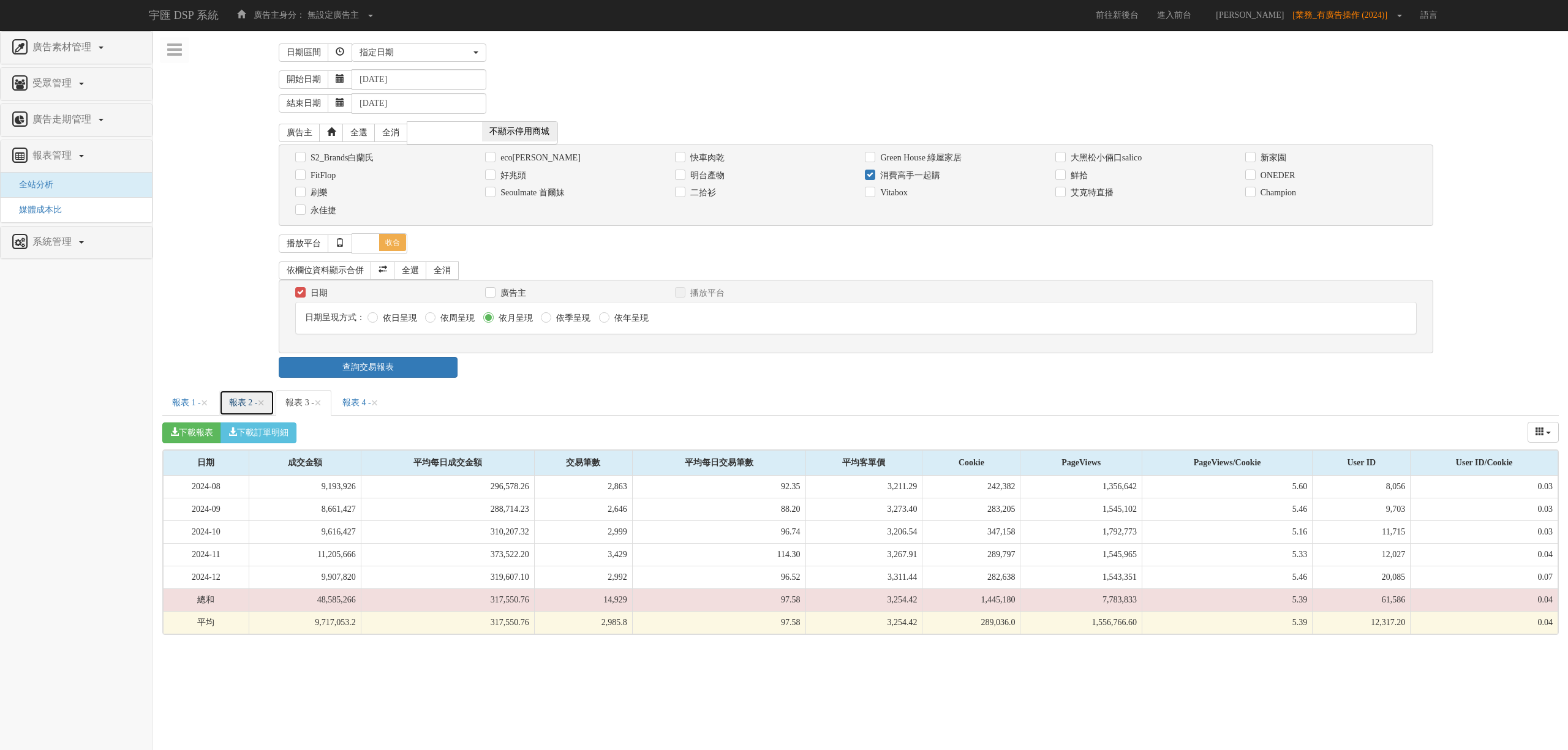
click at [256, 410] on link "報表 2 - ×" at bounding box center [247, 403] width 55 height 25
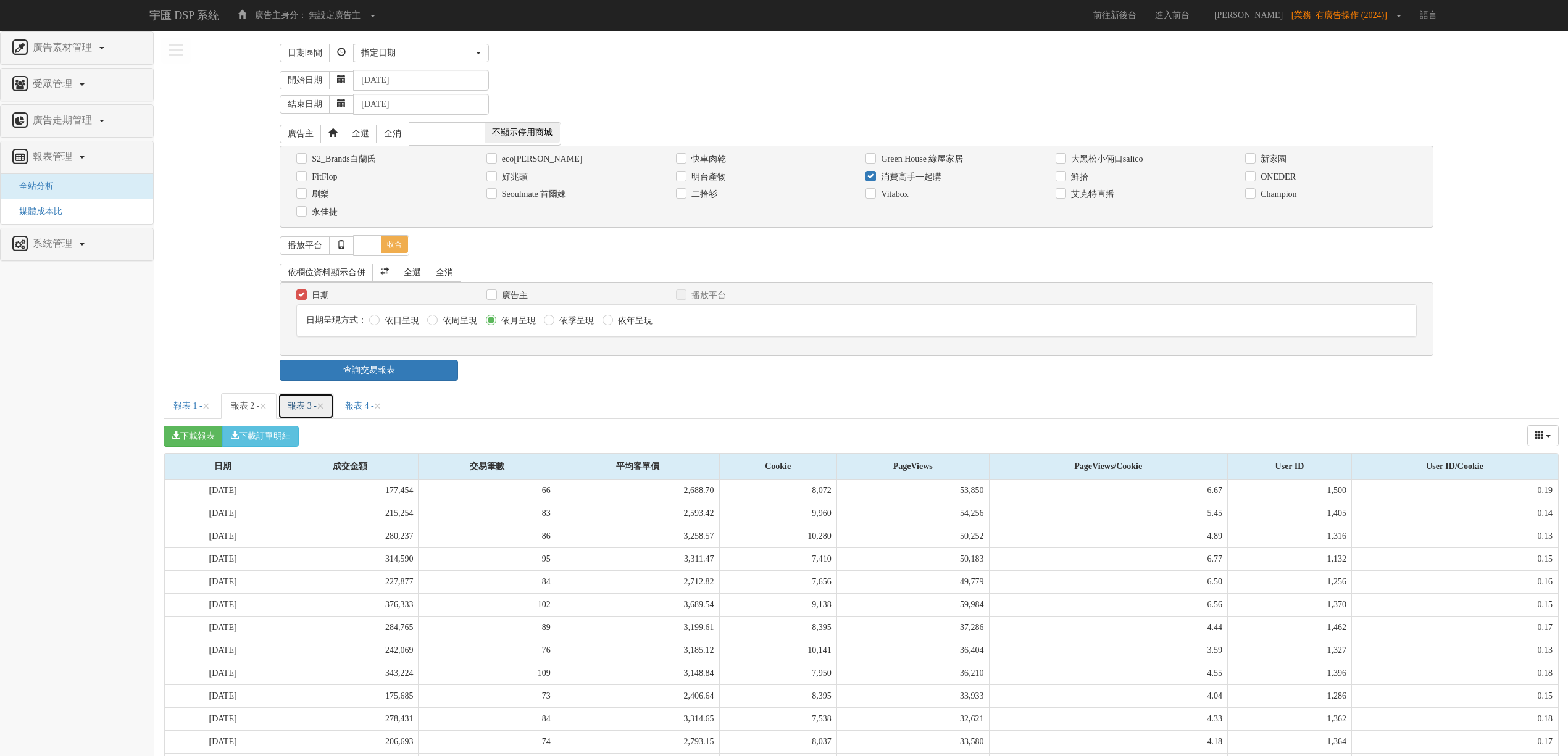
click at [334, 400] on link "報表 3 - ×" at bounding box center [306, 406] width 56 height 26
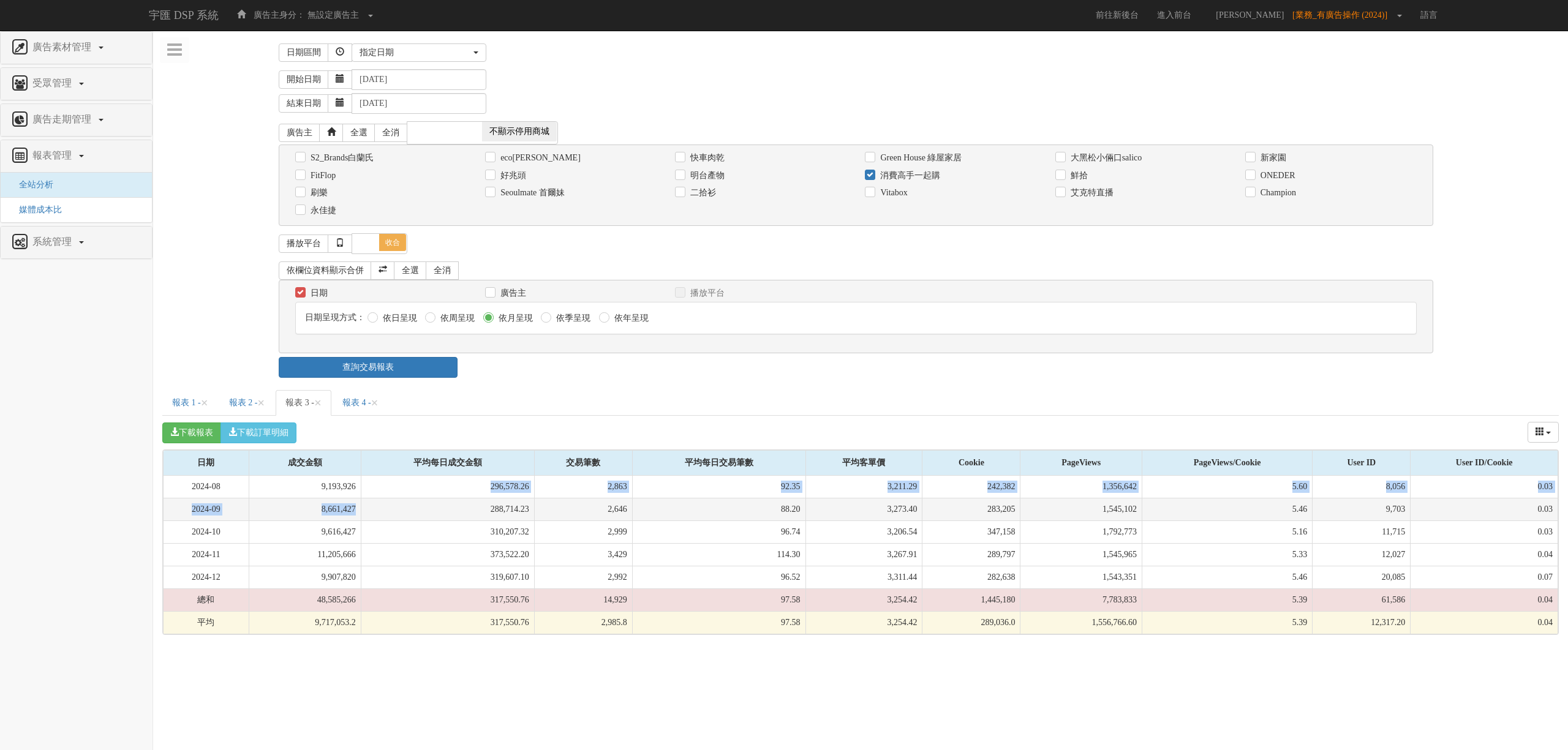
drag, startPoint x: 363, startPoint y: 496, endPoint x: 363, endPoint y: 512, distance: 16.0
click at [363, 512] on tbody "2024-08 9,193,926 296,578.26 2,863 92.35 3,211.29 242,382 1,356,642 5.60 8,056 …" at bounding box center [860, 555] width 1395 height 158
click at [360, 512] on td "8,661,427" at bounding box center [305, 509] width 112 height 23
drag, startPoint x: 556, startPoint y: 497, endPoint x: 558, endPoint y: 508, distance: 11.2
click at [558, 508] on tbody "2024-08 9,193,926 296,578.26 2,863 92.35 3,211.29 242,382 1,356,642 5.60 8,056 …" at bounding box center [860, 555] width 1395 height 158
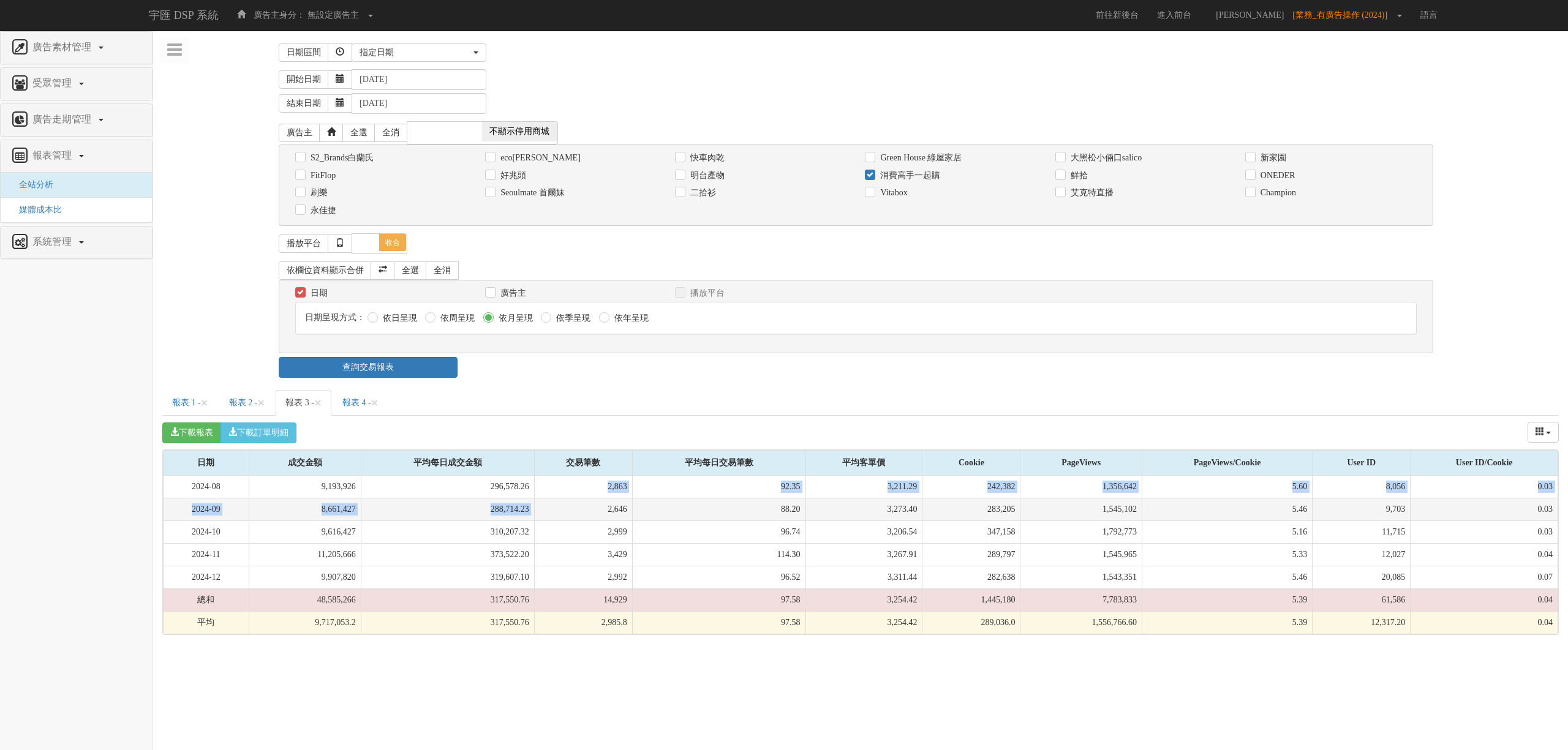
click at [558, 508] on td "2,646" at bounding box center [583, 509] width 98 height 23
drag, startPoint x: 556, startPoint y: 504, endPoint x: 557, endPoint y: 512, distance: 8.1
click at [557, 512] on tbody "2024-08 9,193,926 296,578.26 2,863 92.35 3,211.29 242,382 1,356,642 5.60 8,056 …" at bounding box center [860, 555] width 1395 height 158
click at [557, 512] on td "2,646" at bounding box center [583, 509] width 98 height 23
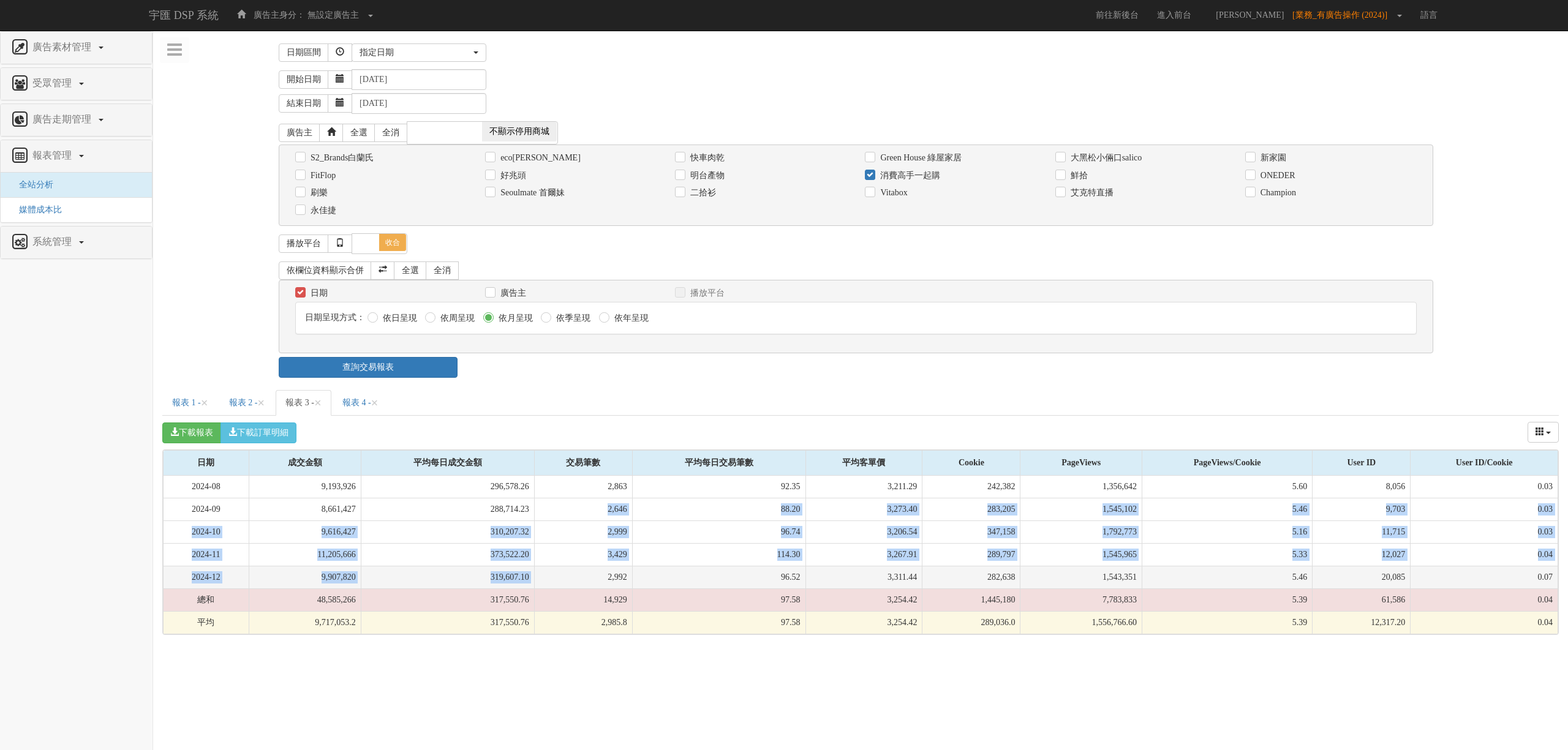
drag, startPoint x: 557, startPoint y: 512, endPoint x: 547, endPoint y: 574, distance: 62.8
click at [547, 574] on tbody "2024-08 9,193,926 296,578.26 2,863 92.35 3,211.29 242,382 1,356,642 5.60 8,056 …" at bounding box center [860, 555] width 1395 height 158
click at [547, 574] on td "2,992" at bounding box center [583, 577] width 98 height 23
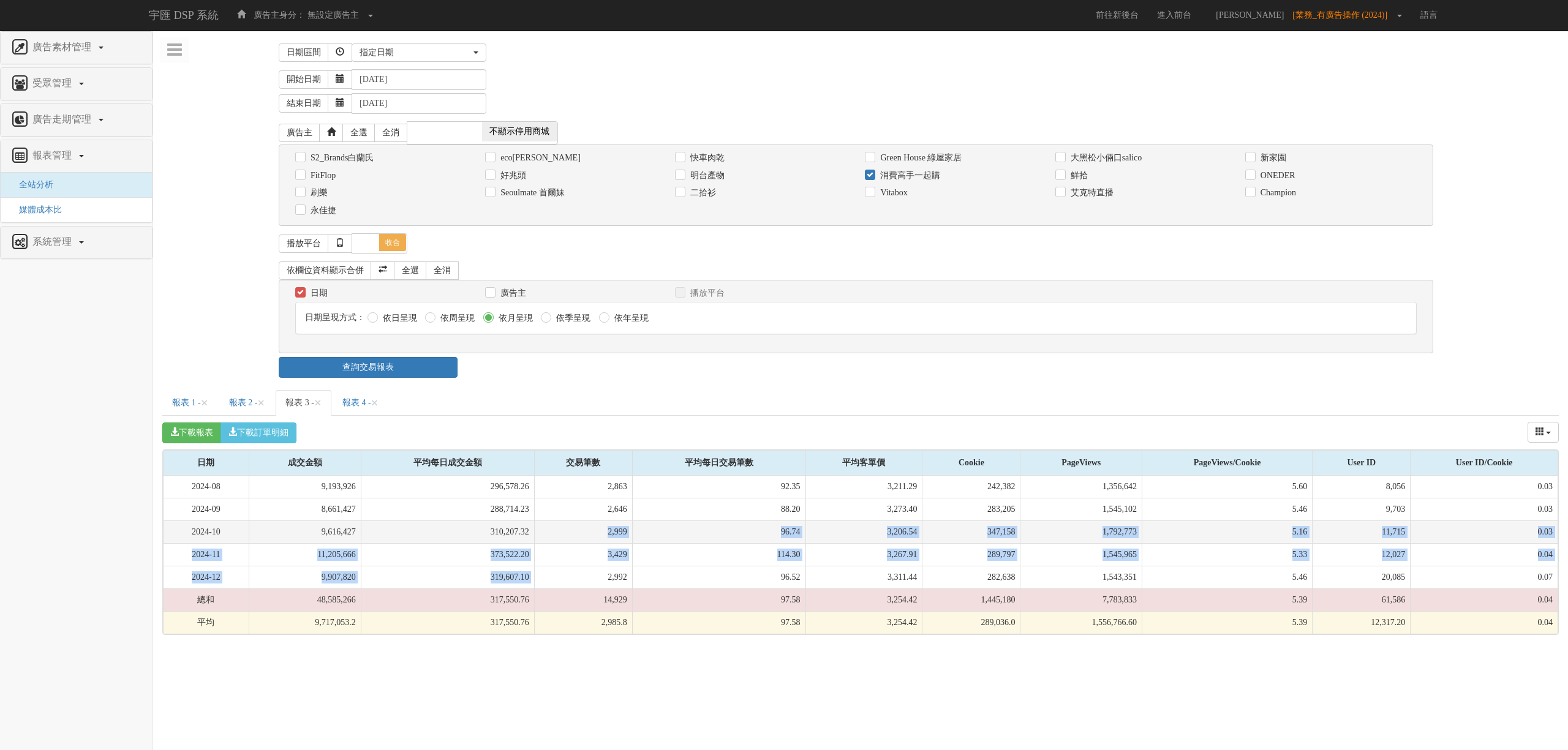
drag, startPoint x: 547, startPoint y: 574, endPoint x: 546, endPoint y: 527, distance: 47.0
click at [546, 527] on tbody "2024-08 9,193,926 296,578.26 2,863 92.35 3,211.29 242,382 1,356,642 5.60 8,056 …" at bounding box center [860, 555] width 1395 height 158
click at [546, 527] on td "2,999" at bounding box center [583, 531] width 98 height 23
drag, startPoint x: 546, startPoint y: 527, endPoint x: 546, endPoint y: 550, distance: 23.0
click at [546, 550] on tbody "2024-08 9,193,926 296,578.26 2,863 92.35 3,211.29 242,382 1,356,642 5.60 8,056 …" at bounding box center [860, 555] width 1395 height 158
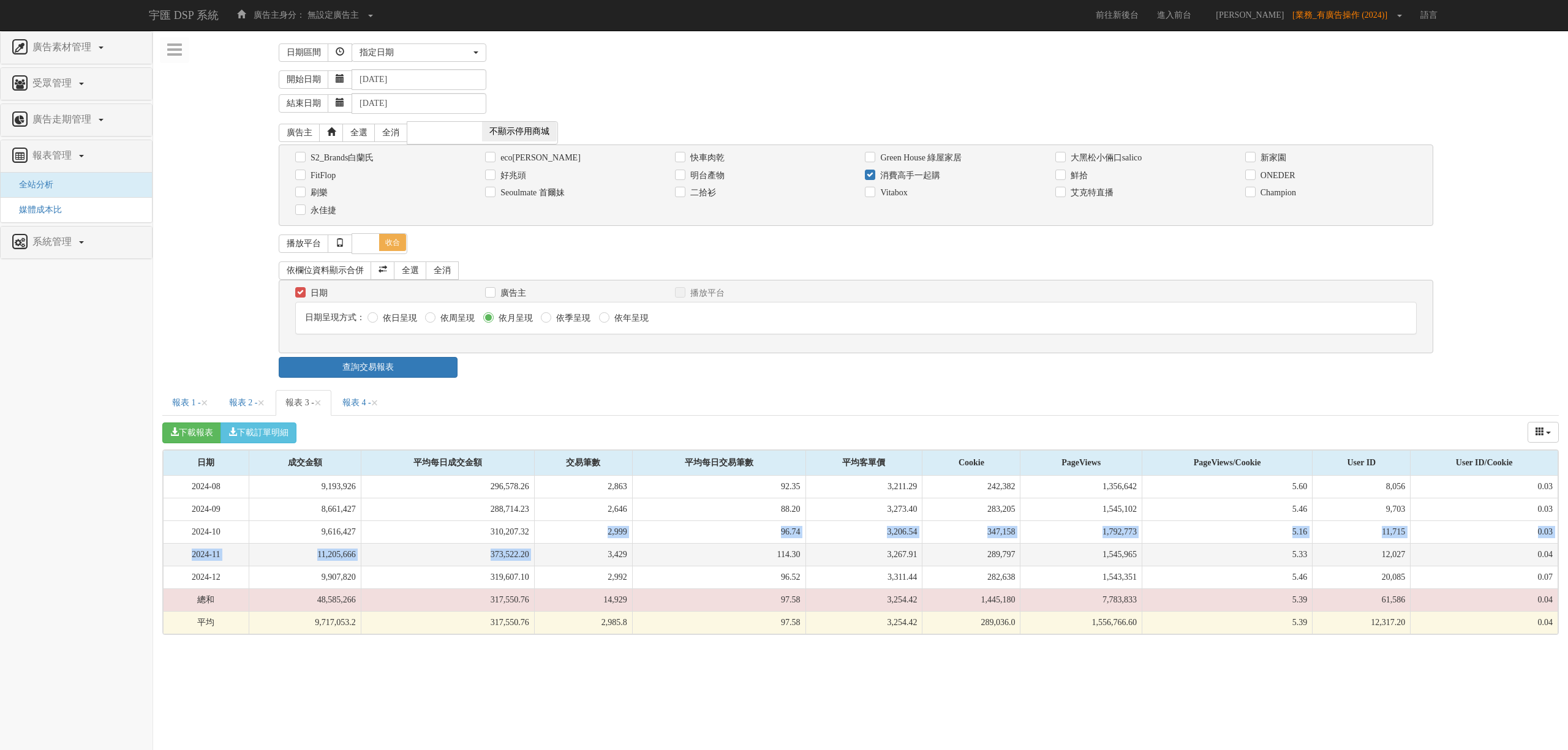
click at [545, 550] on td "3,429" at bounding box center [583, 554] width 98 height 23
